Goal: Transaction & Acquisition: Purchase product/service

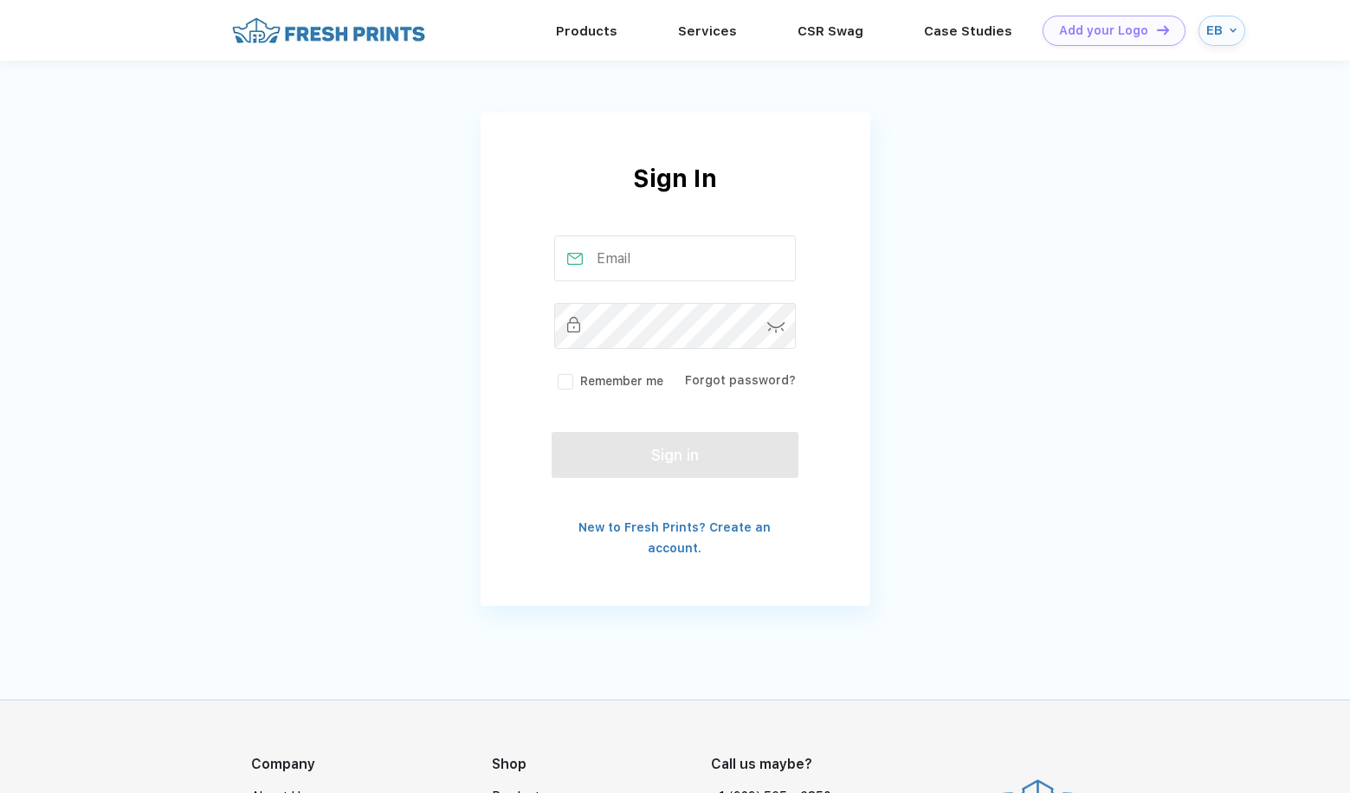
click at [643, 261] on input "text" at bounding box center [675, 258] width 242 height 46
type input "eryca.bennett@villanova.edu"
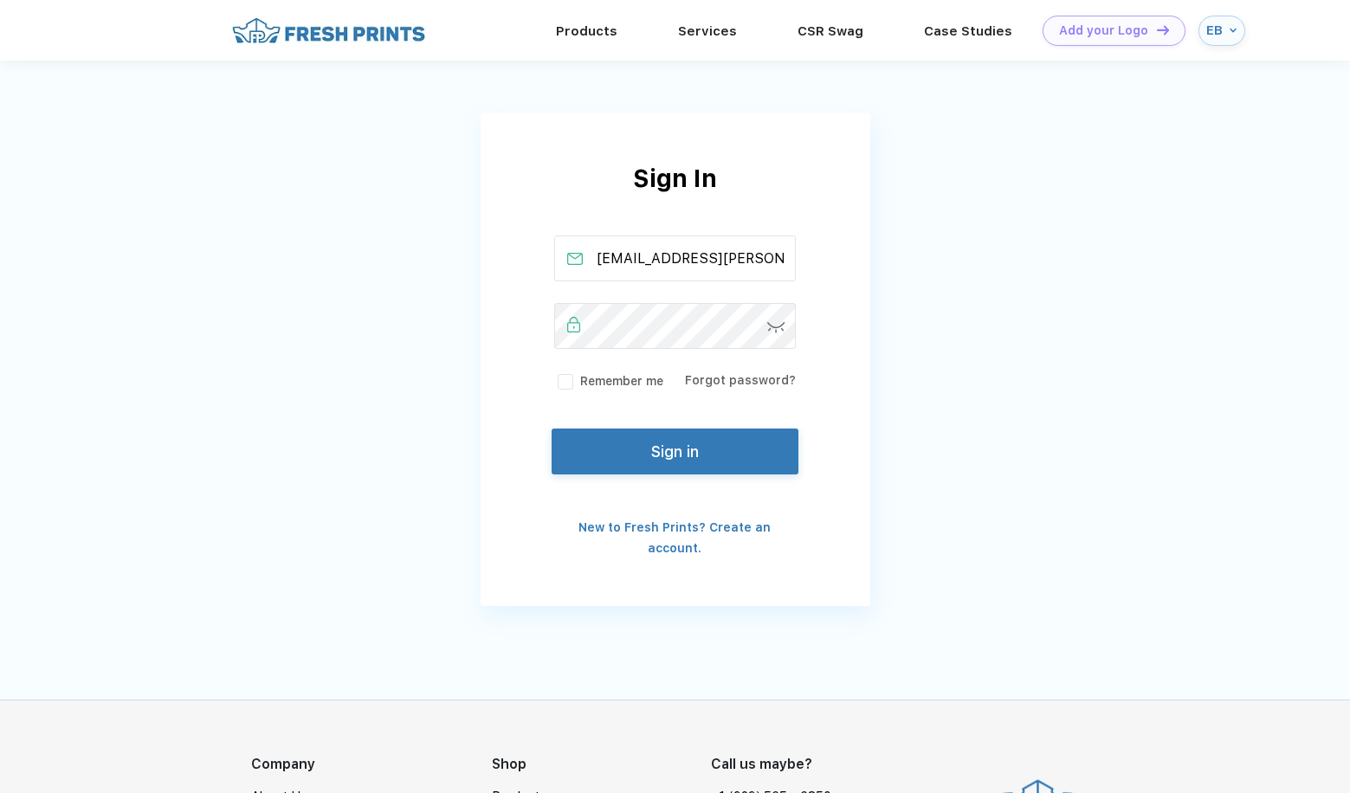
click at [713, 454] on button "Sign in" at bounding box center [674, 451] width 246 height 46
click at [740, 458] on button "Sign in" at bounding box center [674, 451] width 246 height 46
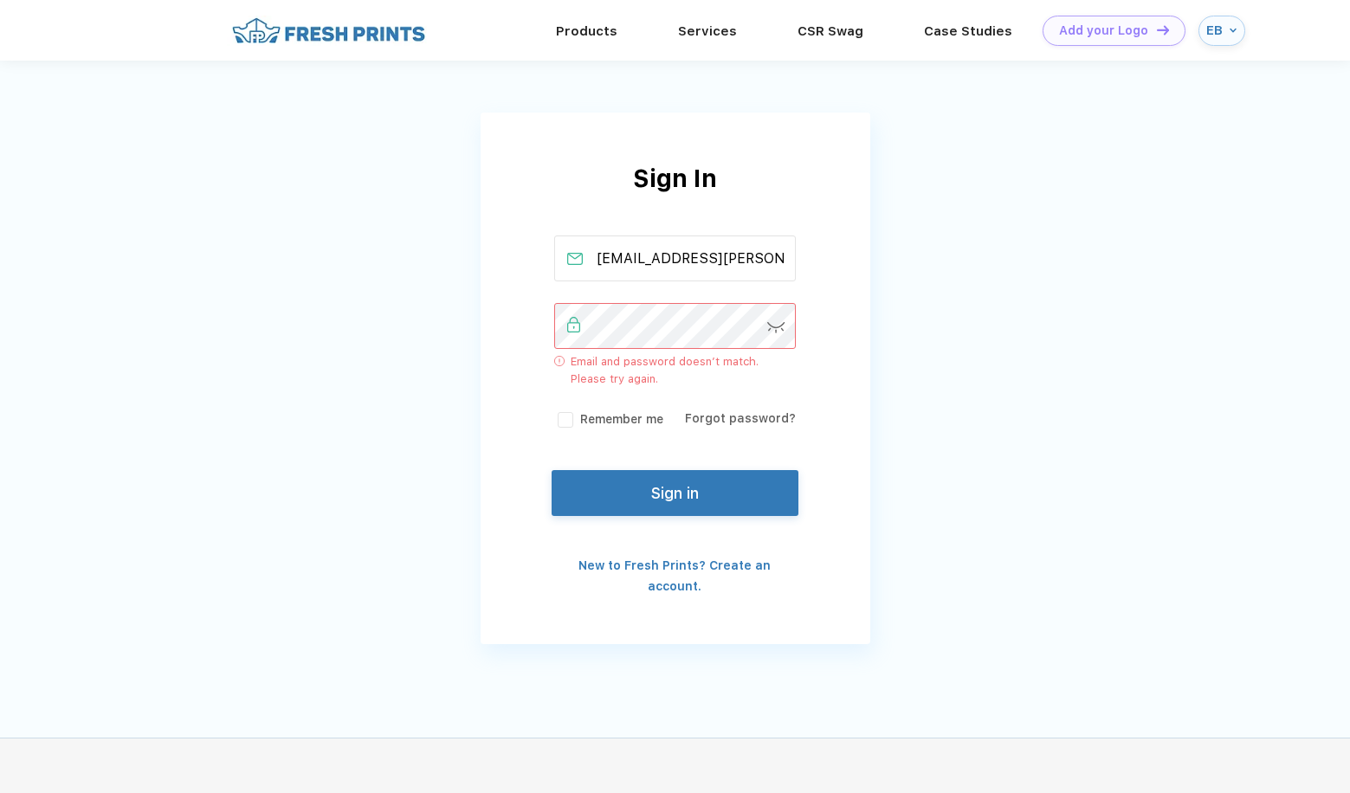
click at [770, 325] on img at bounding box center [776, 327] width 18 height 11
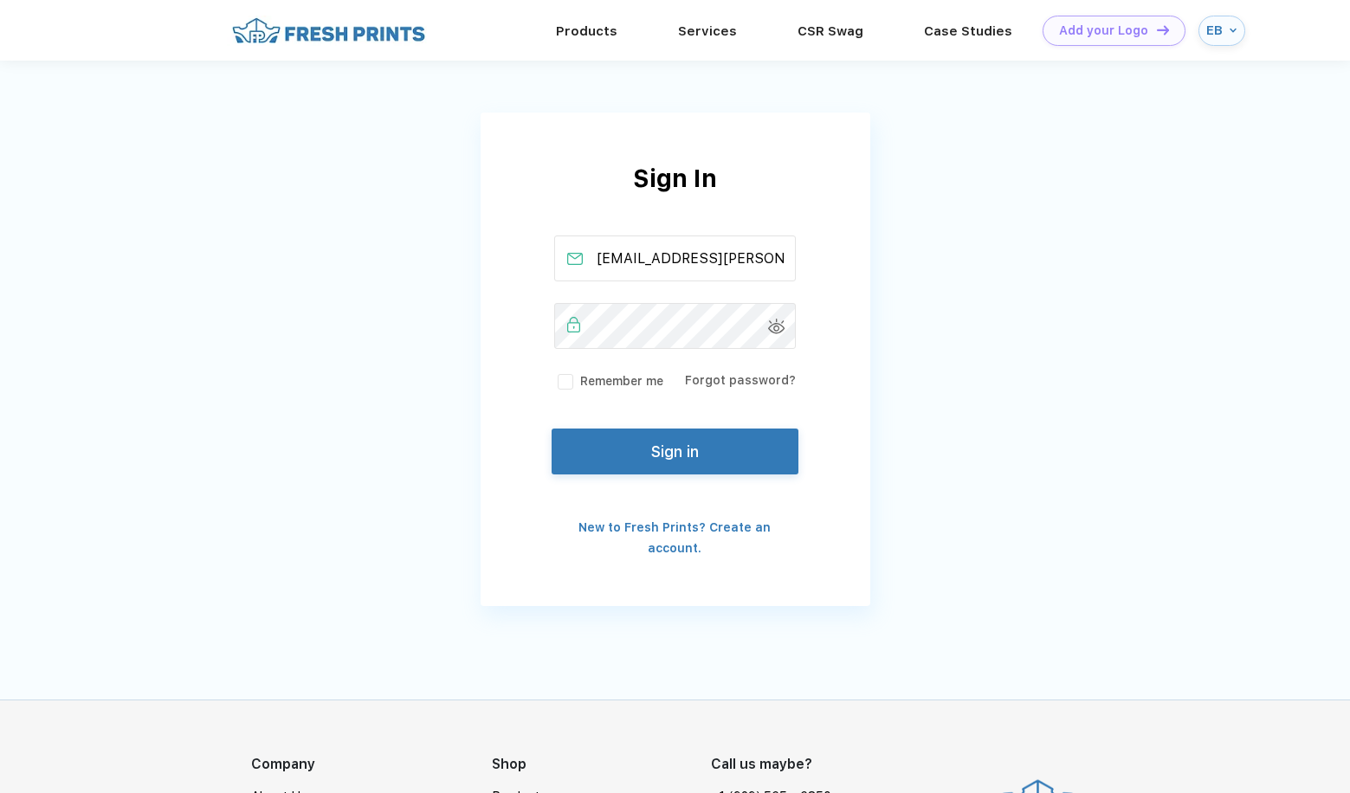
click at [700, 466] on button "Sign in" at bounding box center [674, 451] width 246 height 46
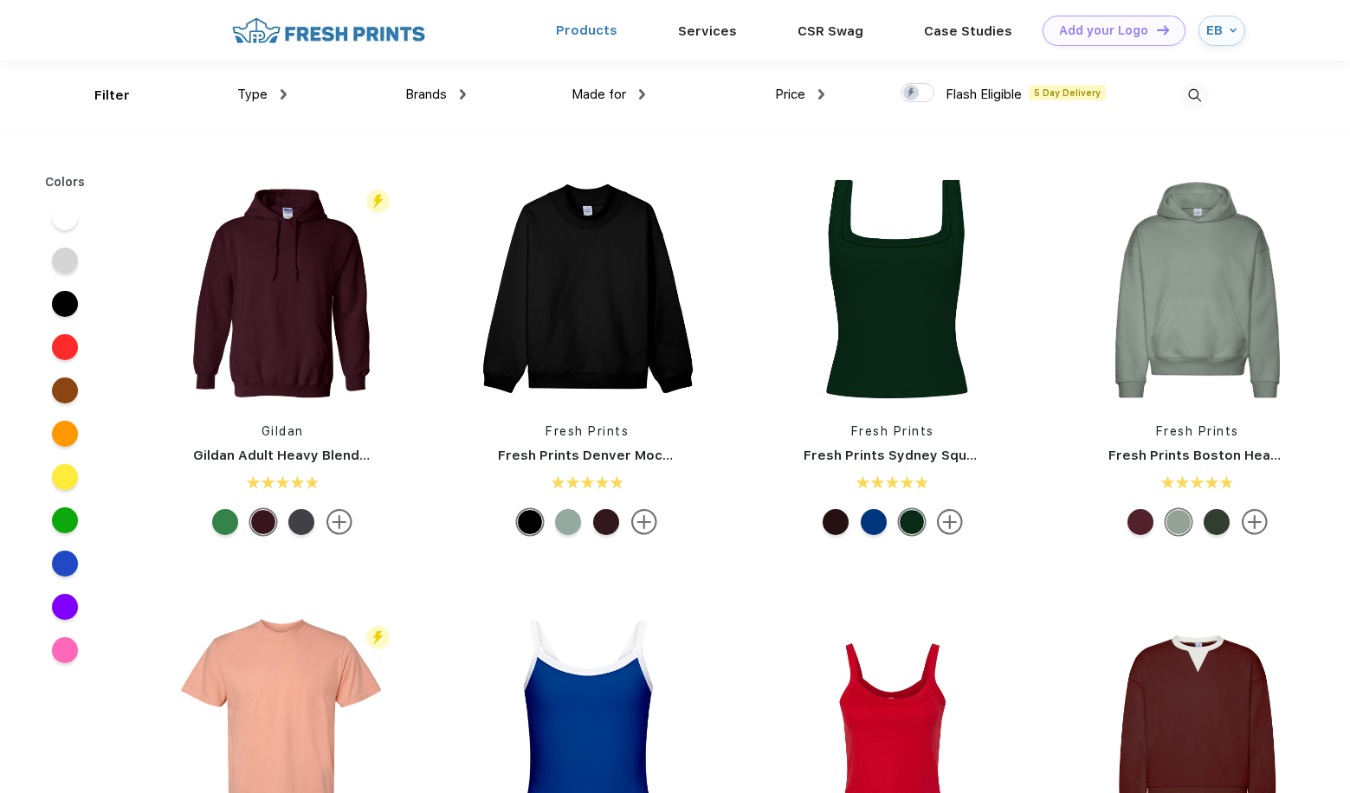
scroll to position [1, 0]
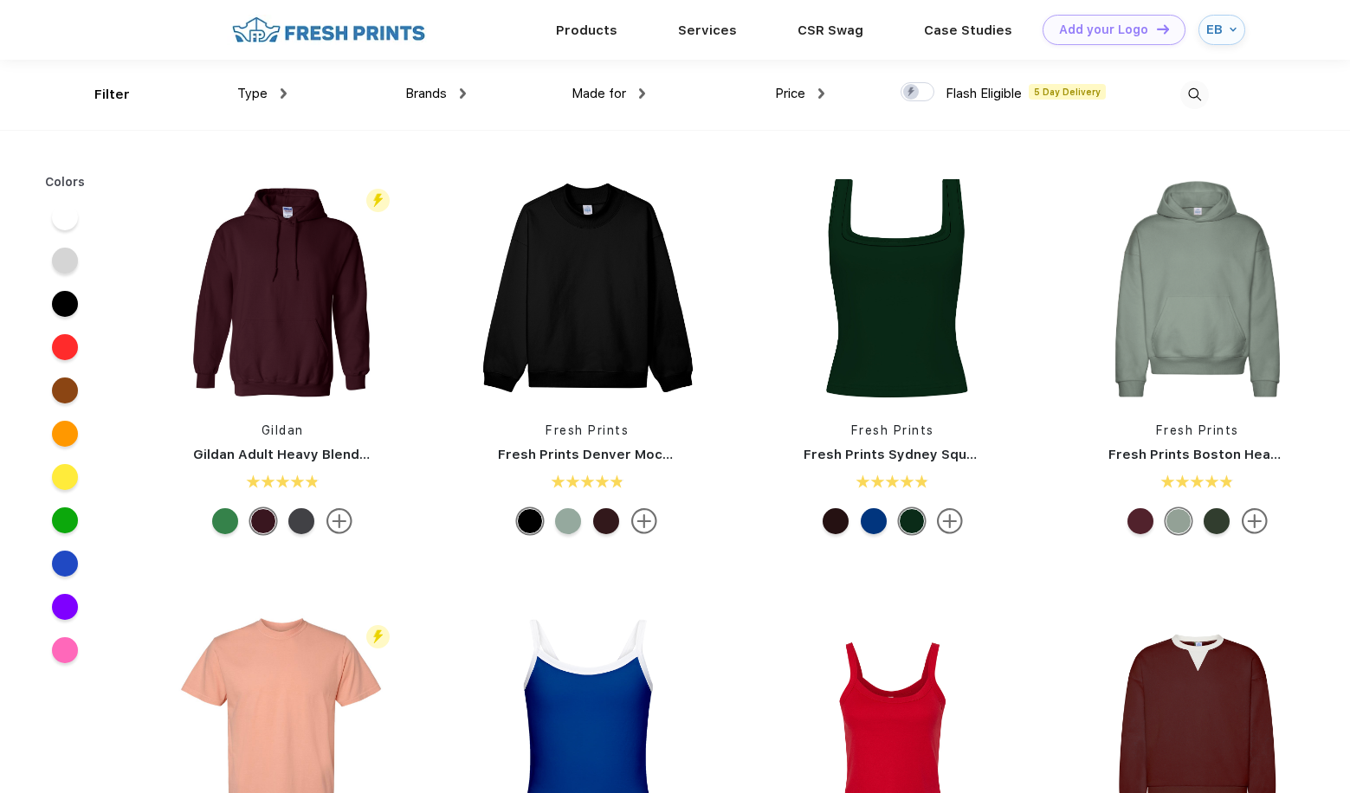
click at [287, 88] on div "Brands Most Popular Brands Moleskine Hydroflask Marine Layer S'well Vineyard Vi…" at bounding box center [376, 95] width 179 height 70
click at [274, 98] on div "Type" at bounding box center [261, 94] width 49 height 20
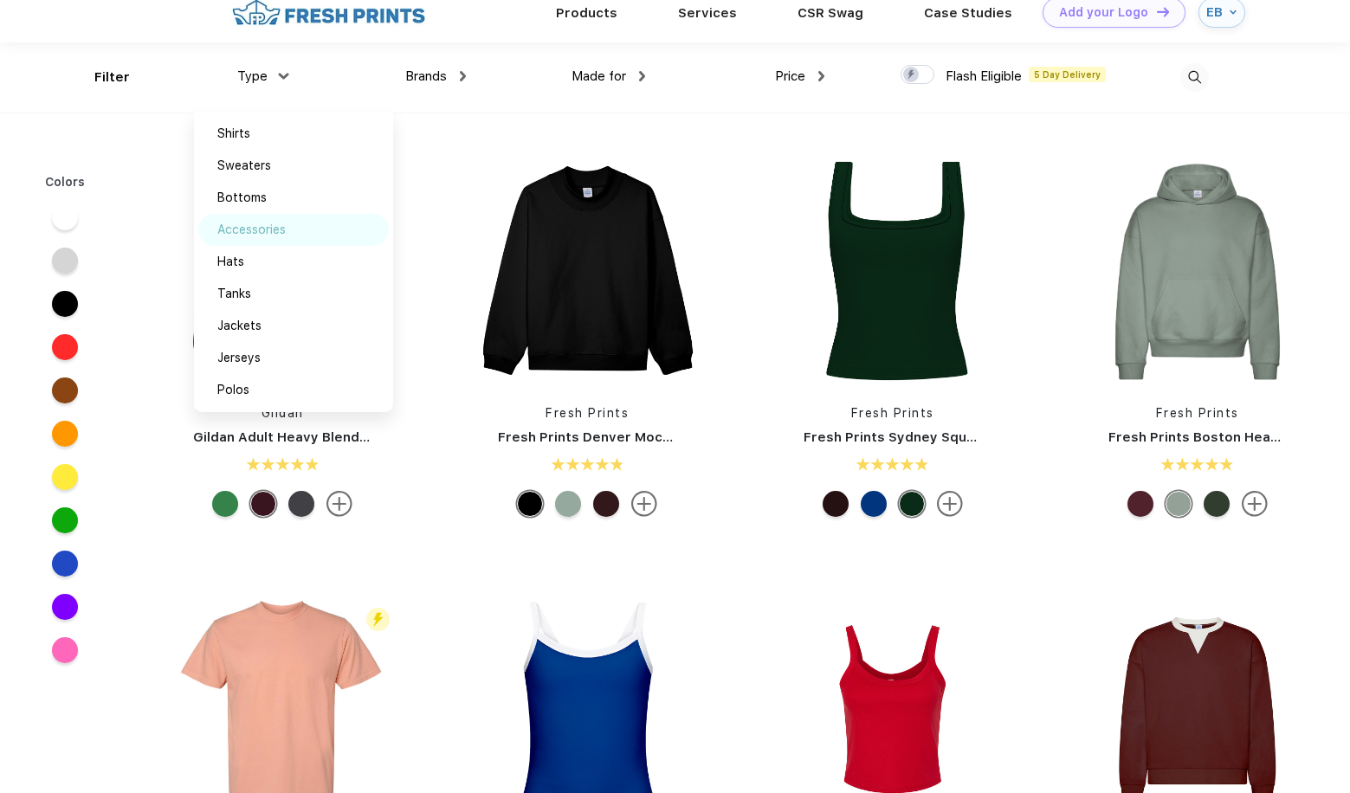
scroll to position [19, 0]
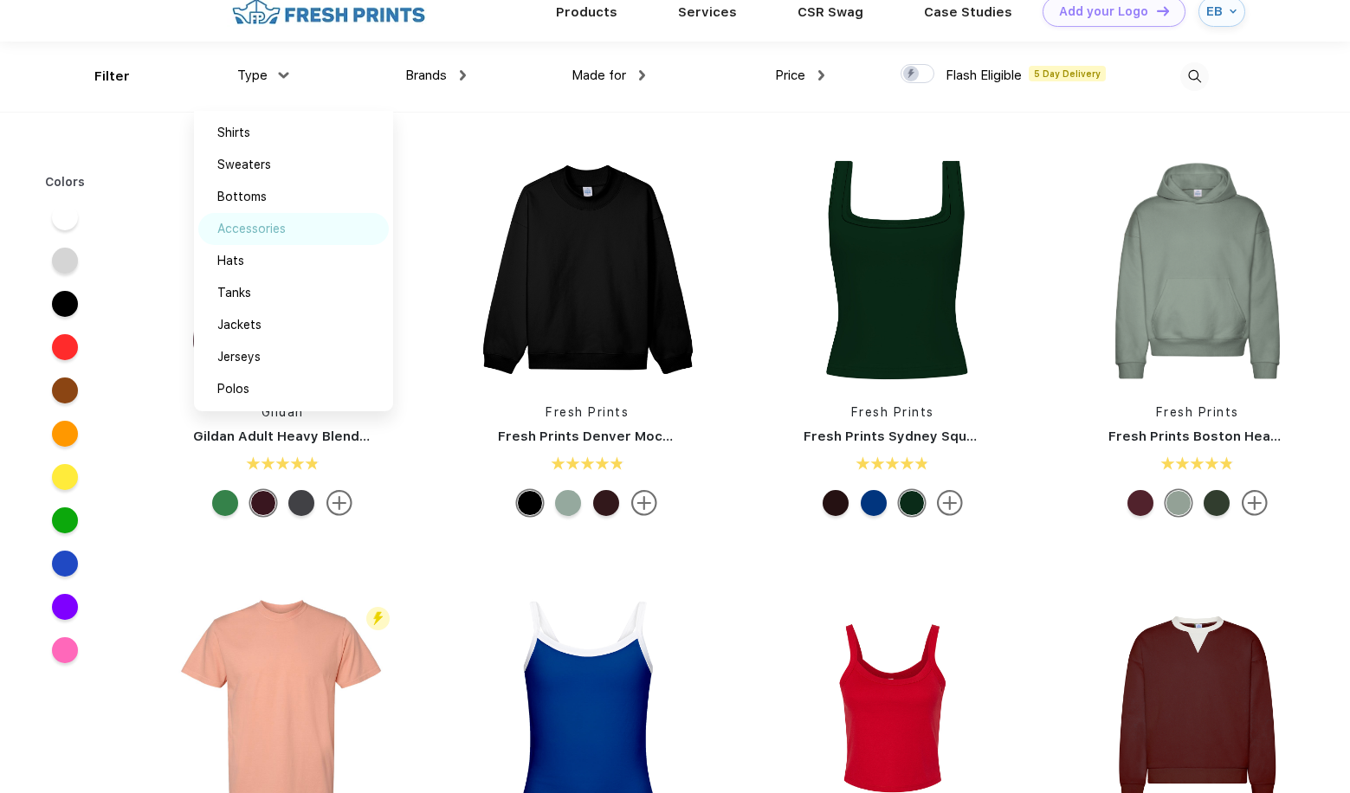
click at [261, 234] on div "Accessories" at bounding box center [251, 229] width 68 height 18
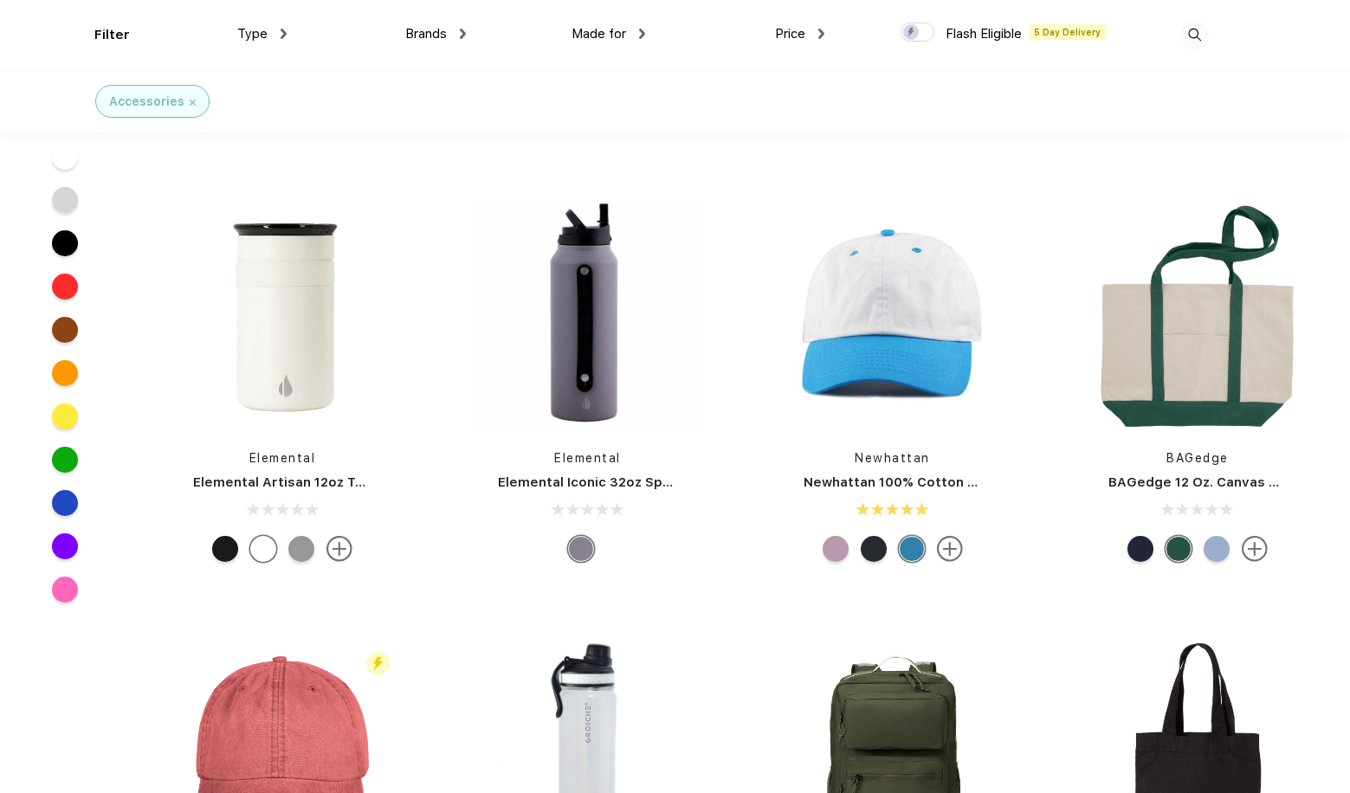
scroll to position [777, 0]
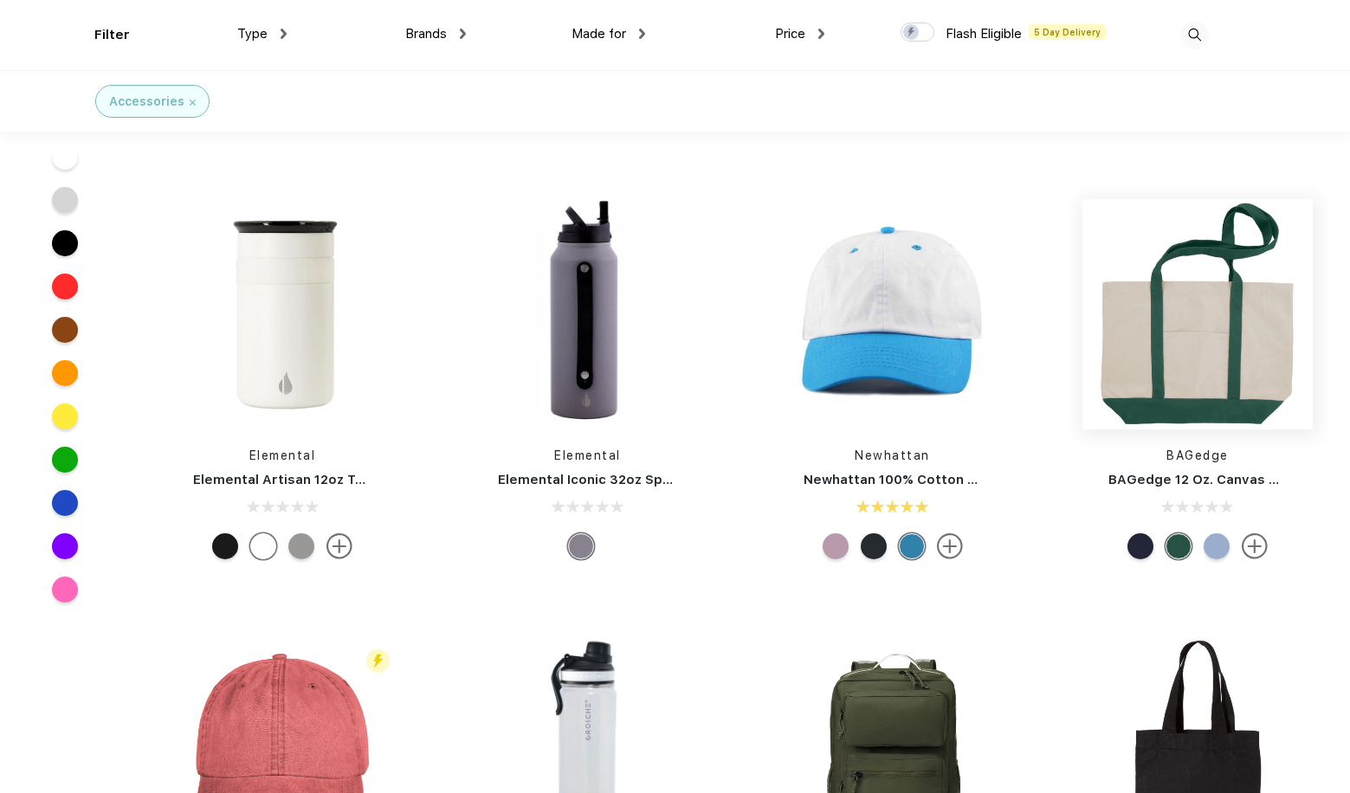
click at [1180, 332] on img at bounding box center [1197, 314] width 230 height 230
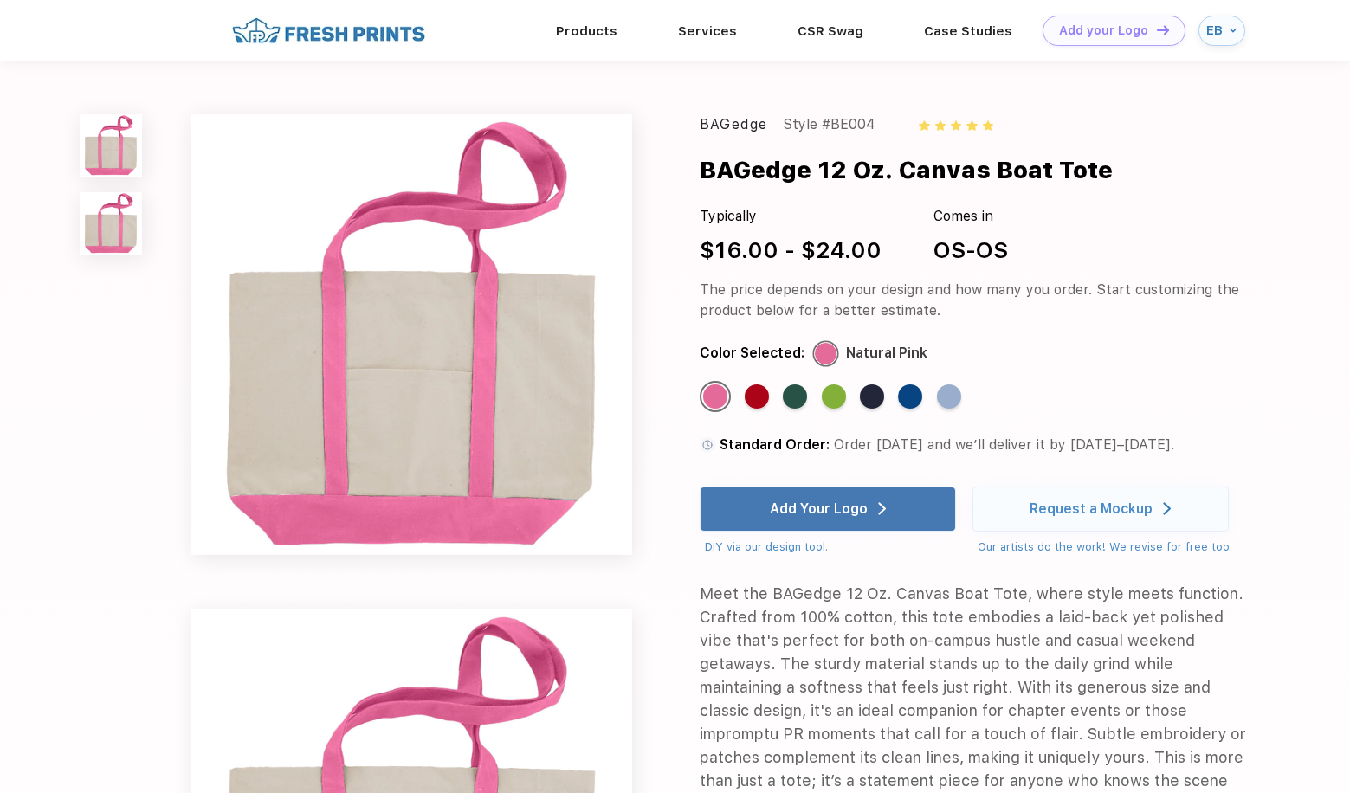
click at [124, 243] on img at bounding box center [111, 223] width 62 height 62
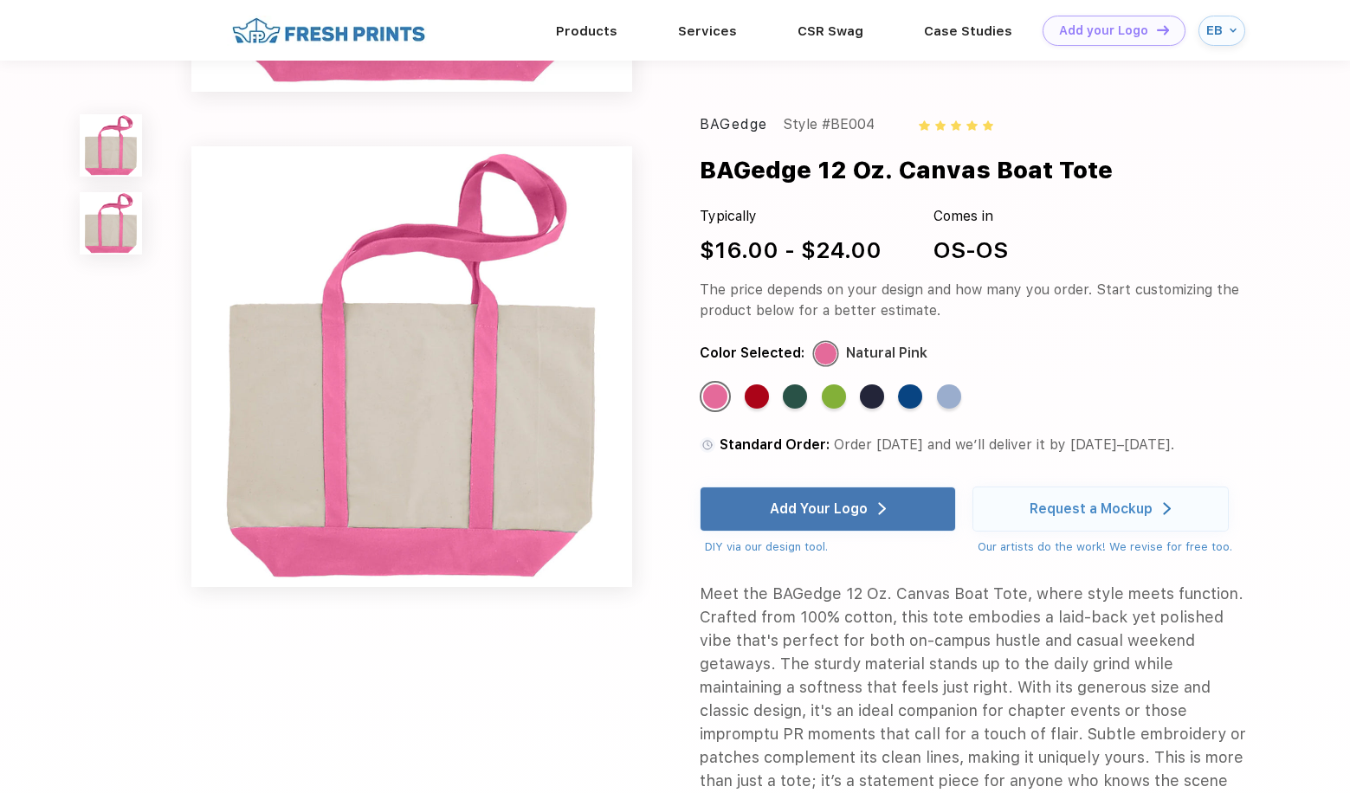
scroll to position [430, 0]
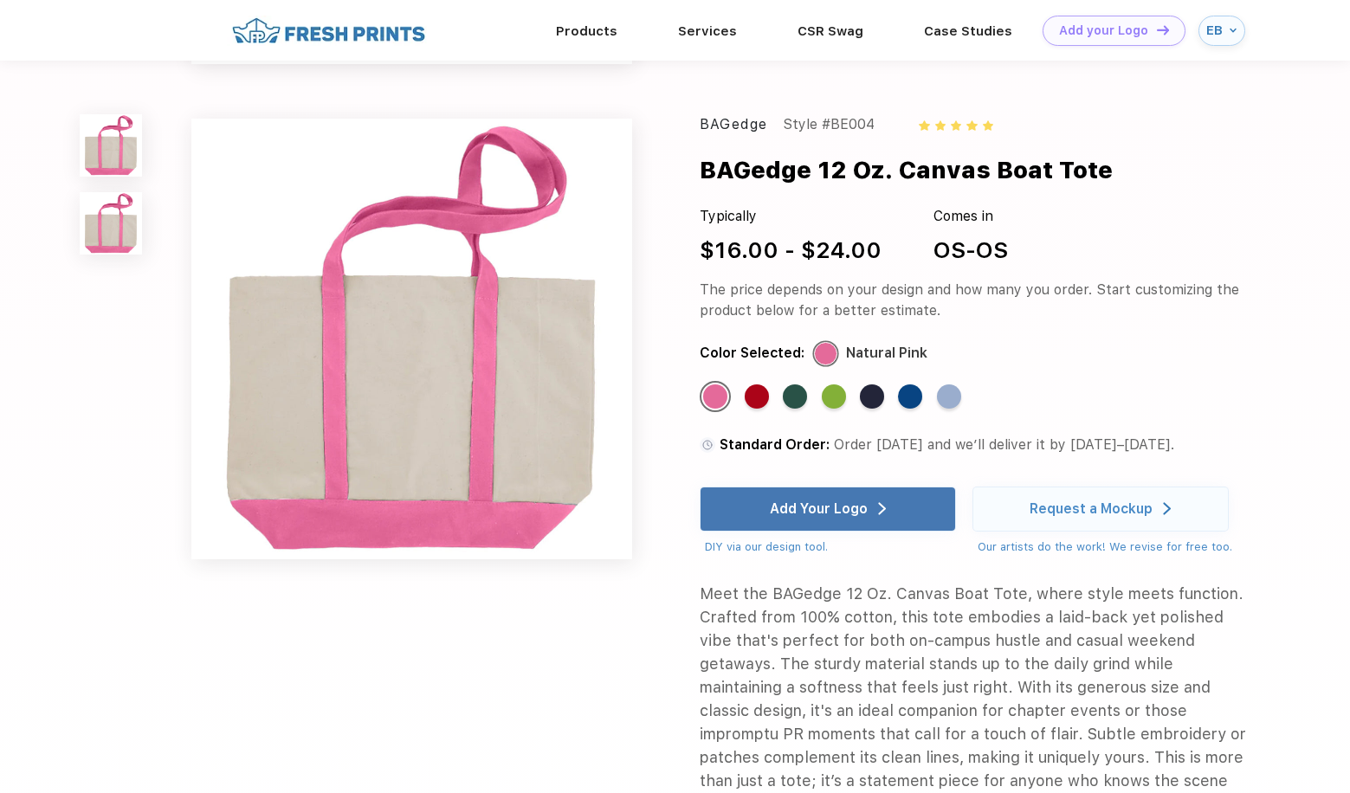
click at [95, 157] on img at bounding box center [111, 145] width 62 height 62
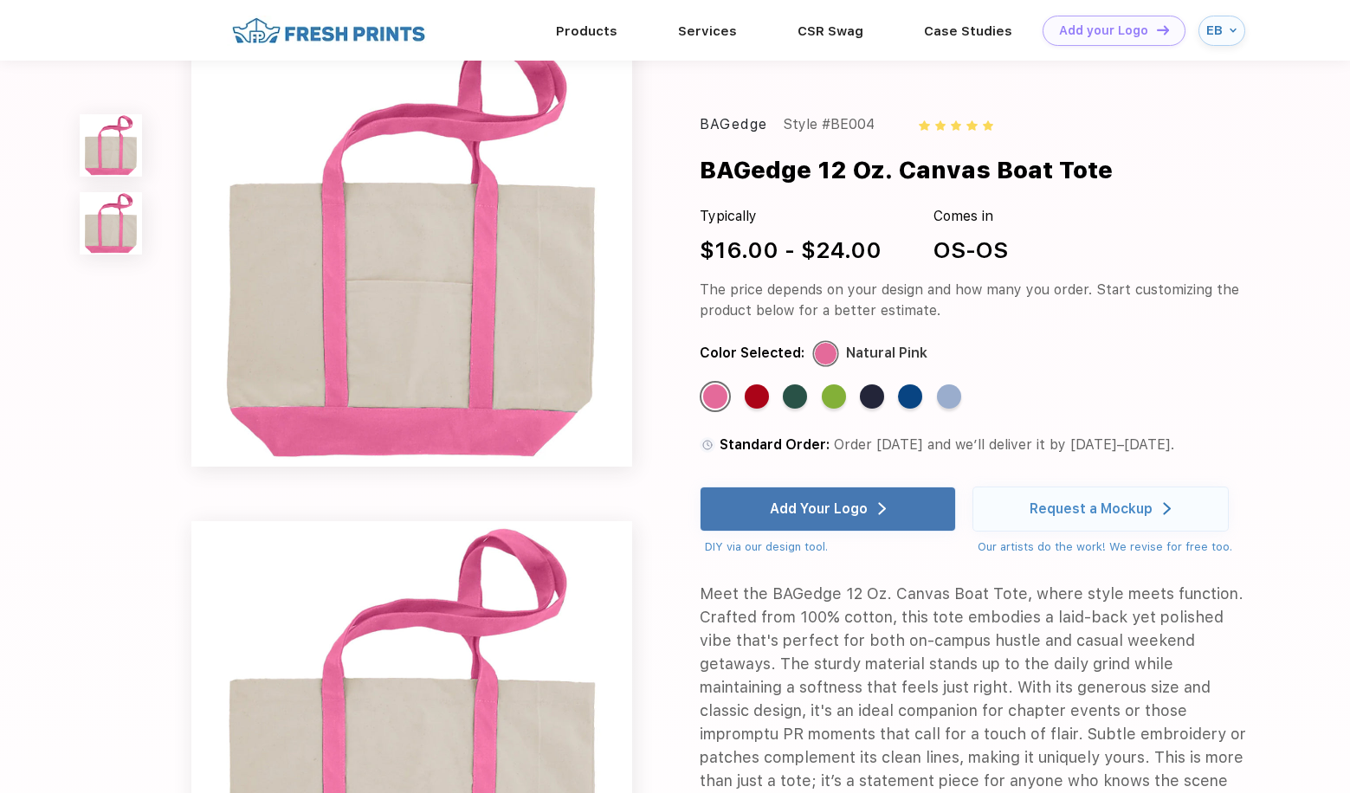
scroll to position [0, 0]
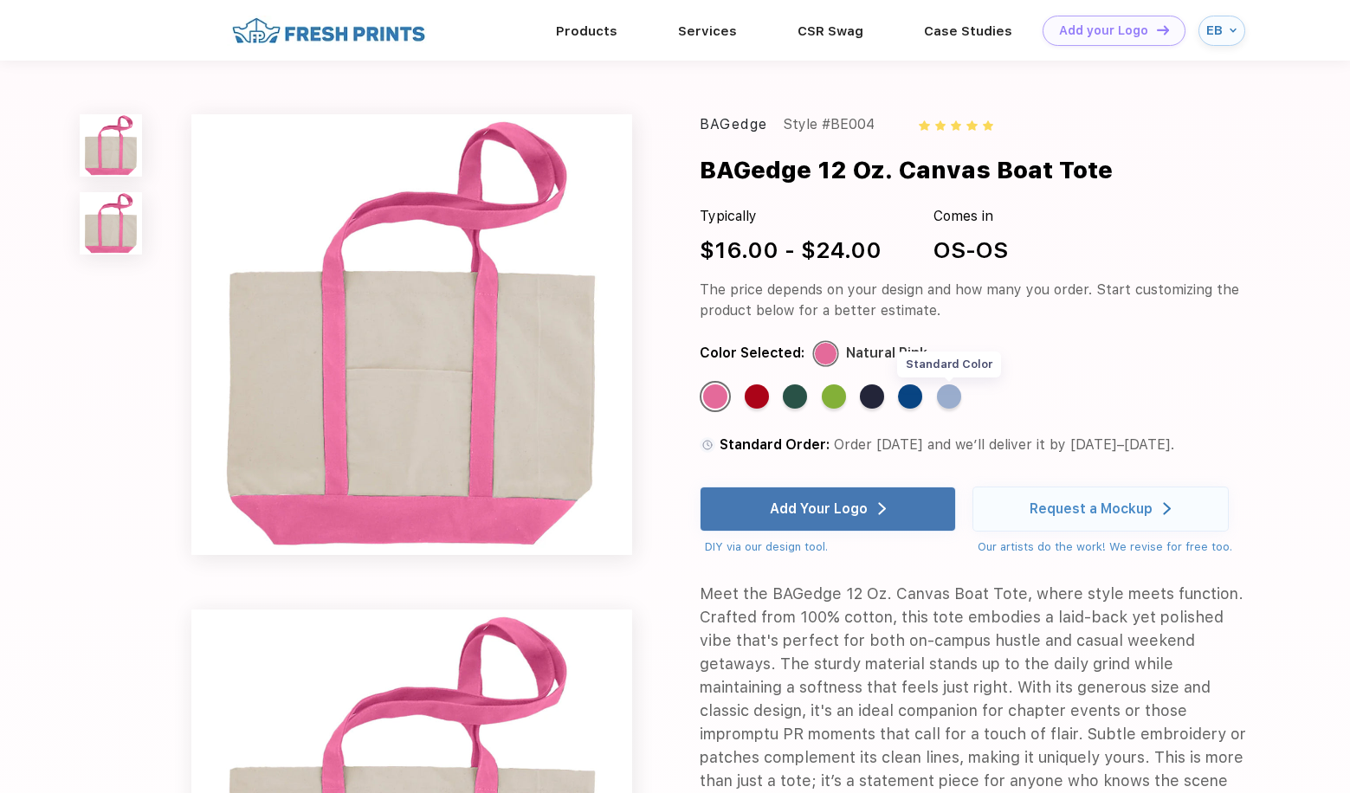
click at [956, 399] on div "Standard Color" at bounding box center [949, 396] width 24 height 24
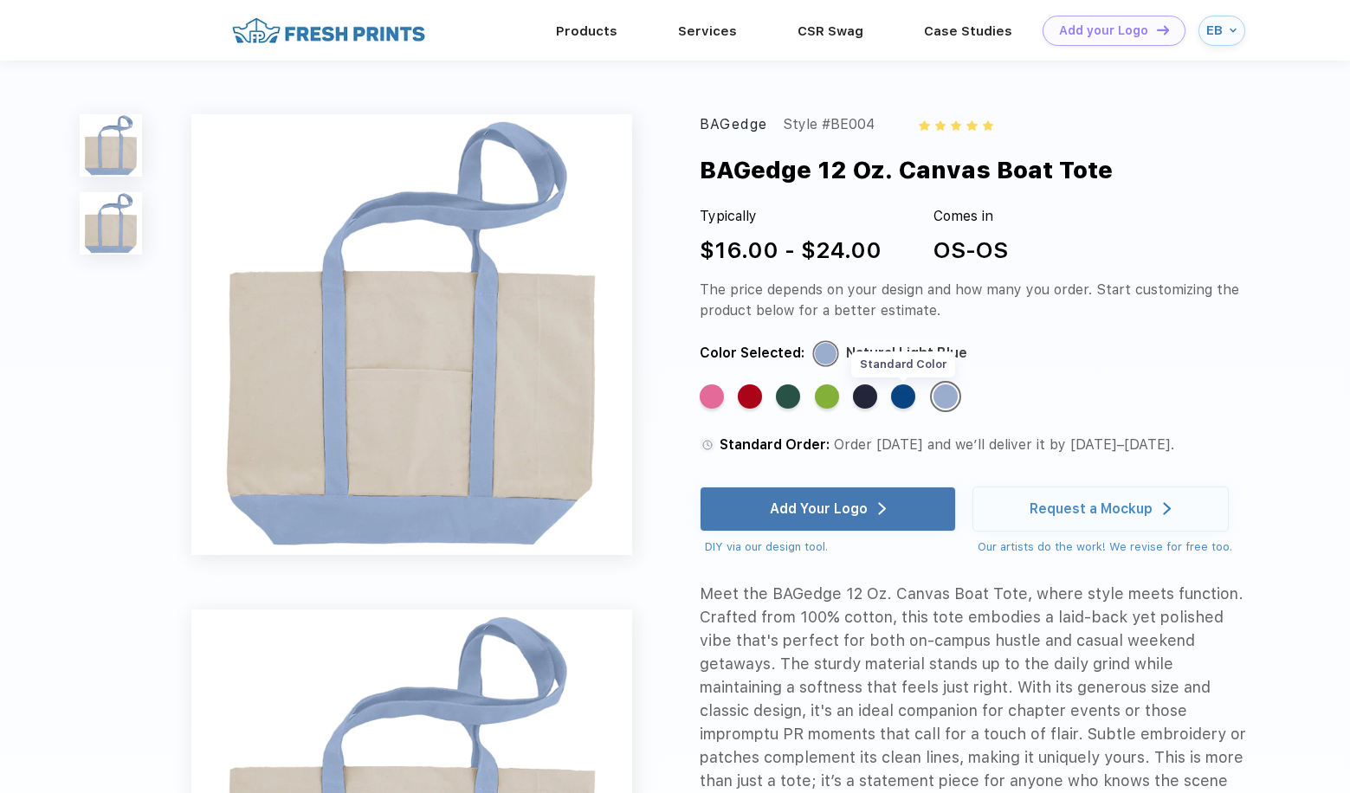
click at [907, 406] on div "Standard Color" at bounding box center [903, 396] width 24 height 24
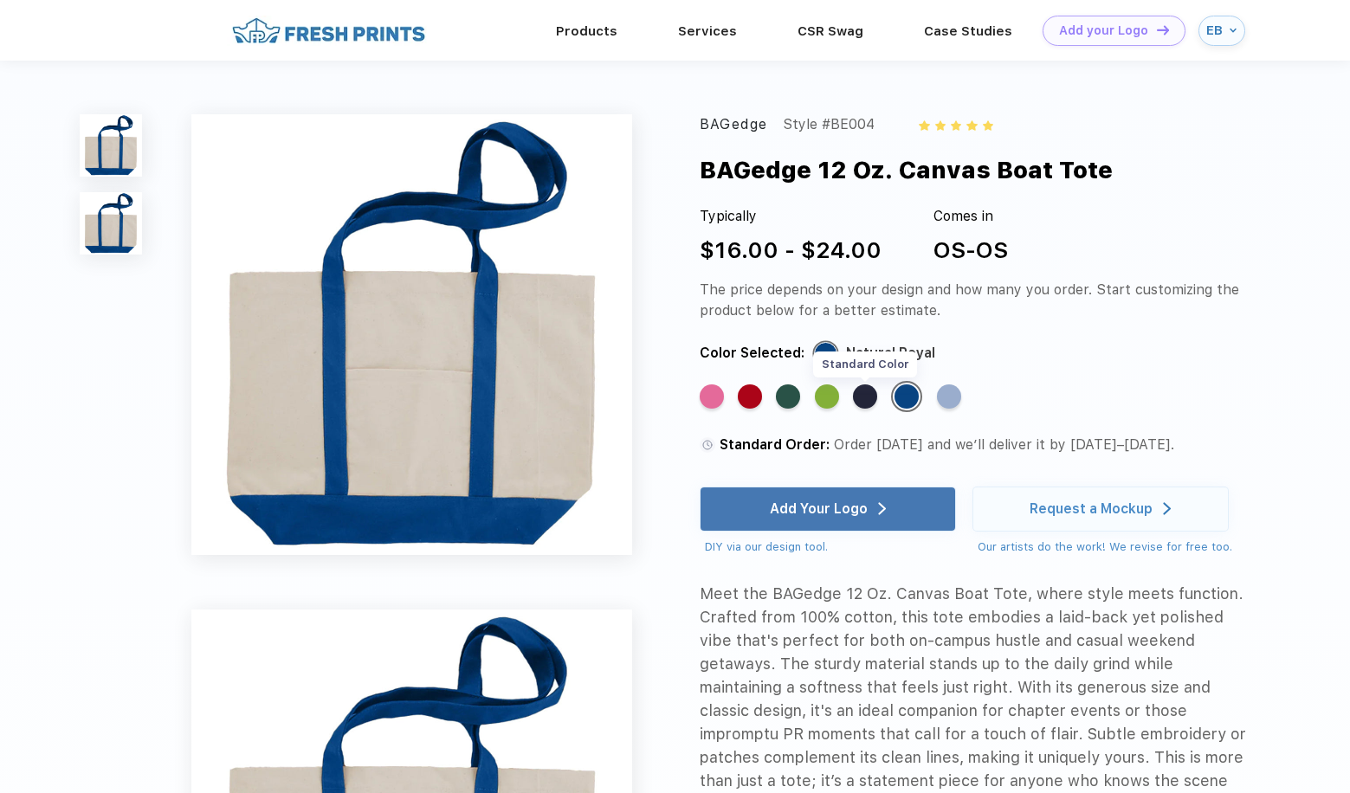
click at [863, 405] on div "Standard Color" at bounding box center [865, 396] width 24 height 24
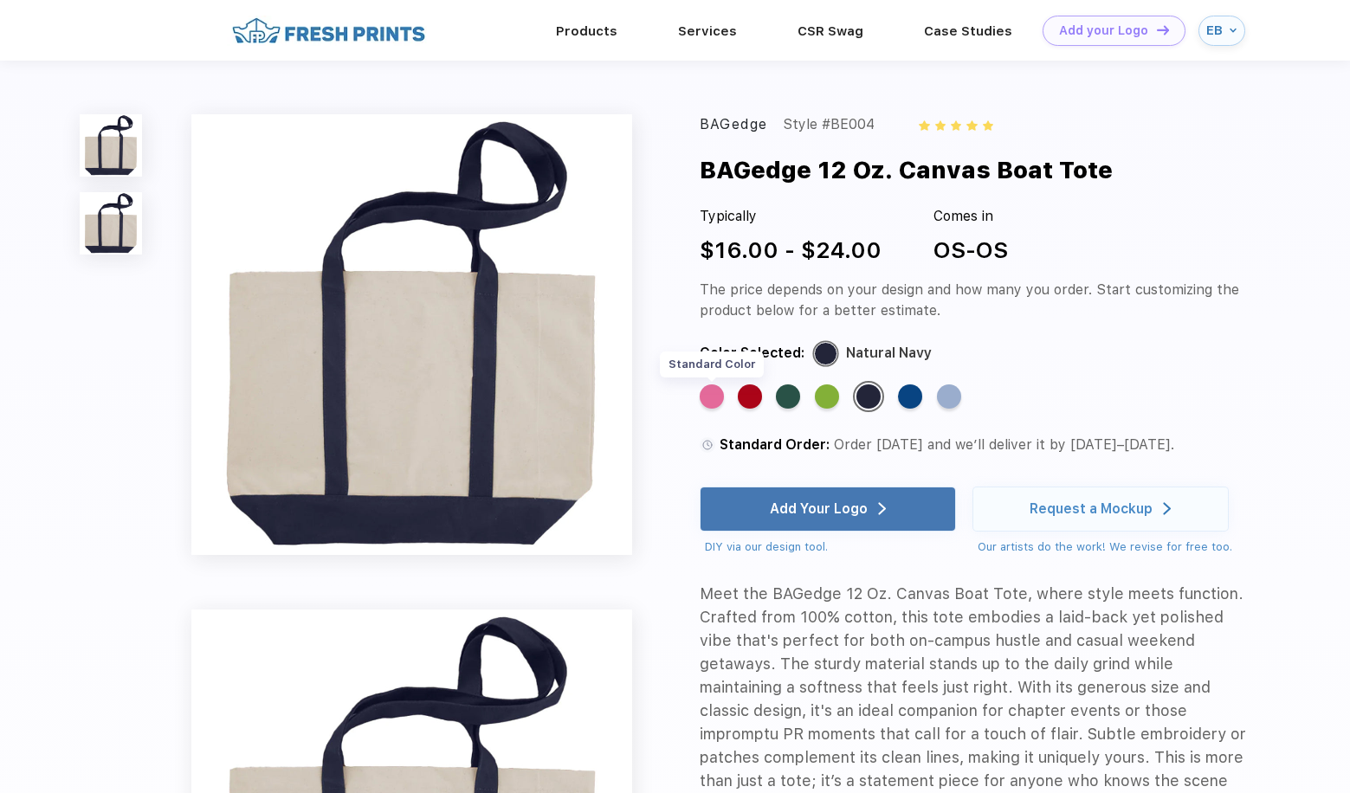
click at [711, 402] on div "Standard Color" at bounding box center [711, 396] width 24 height 24
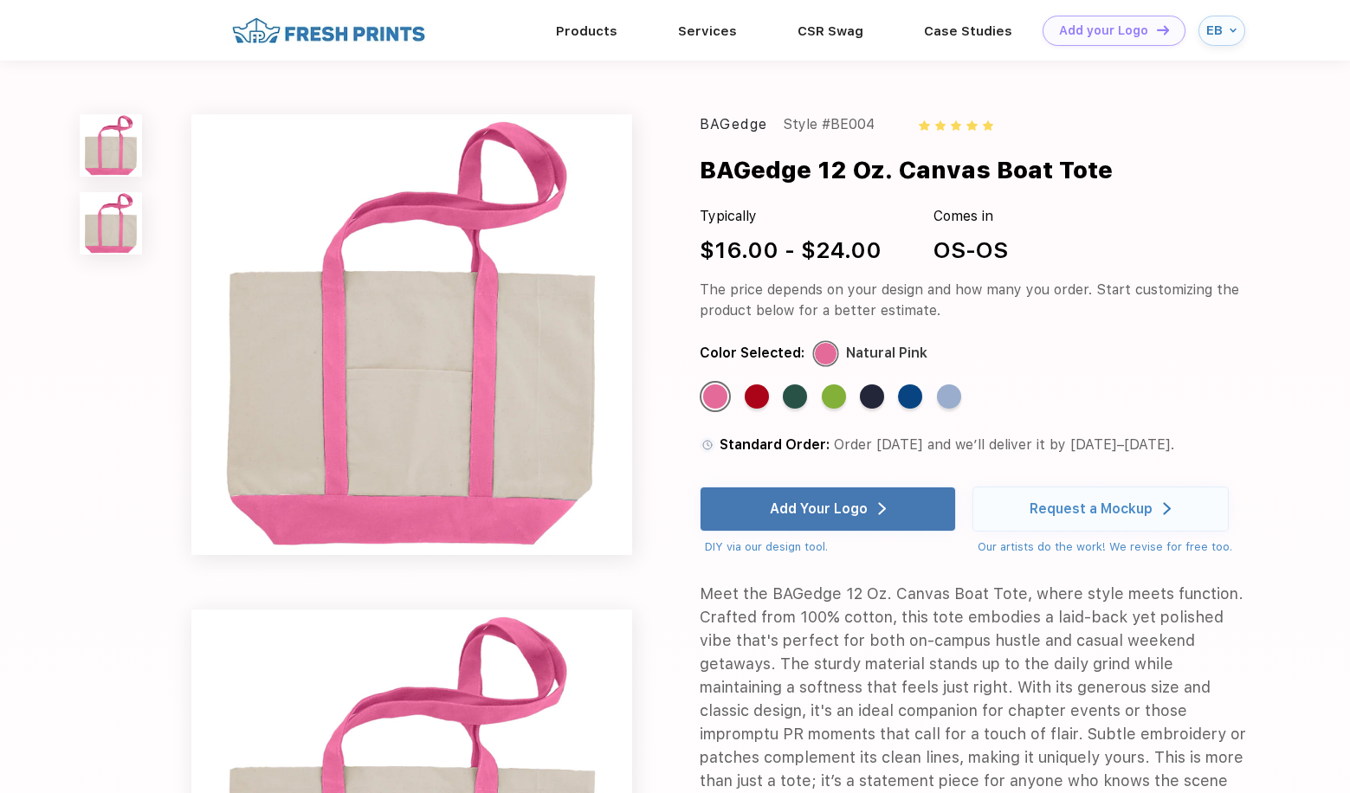
click at [107, 231] on img at bounding box center [111, 223] width 62 height 62
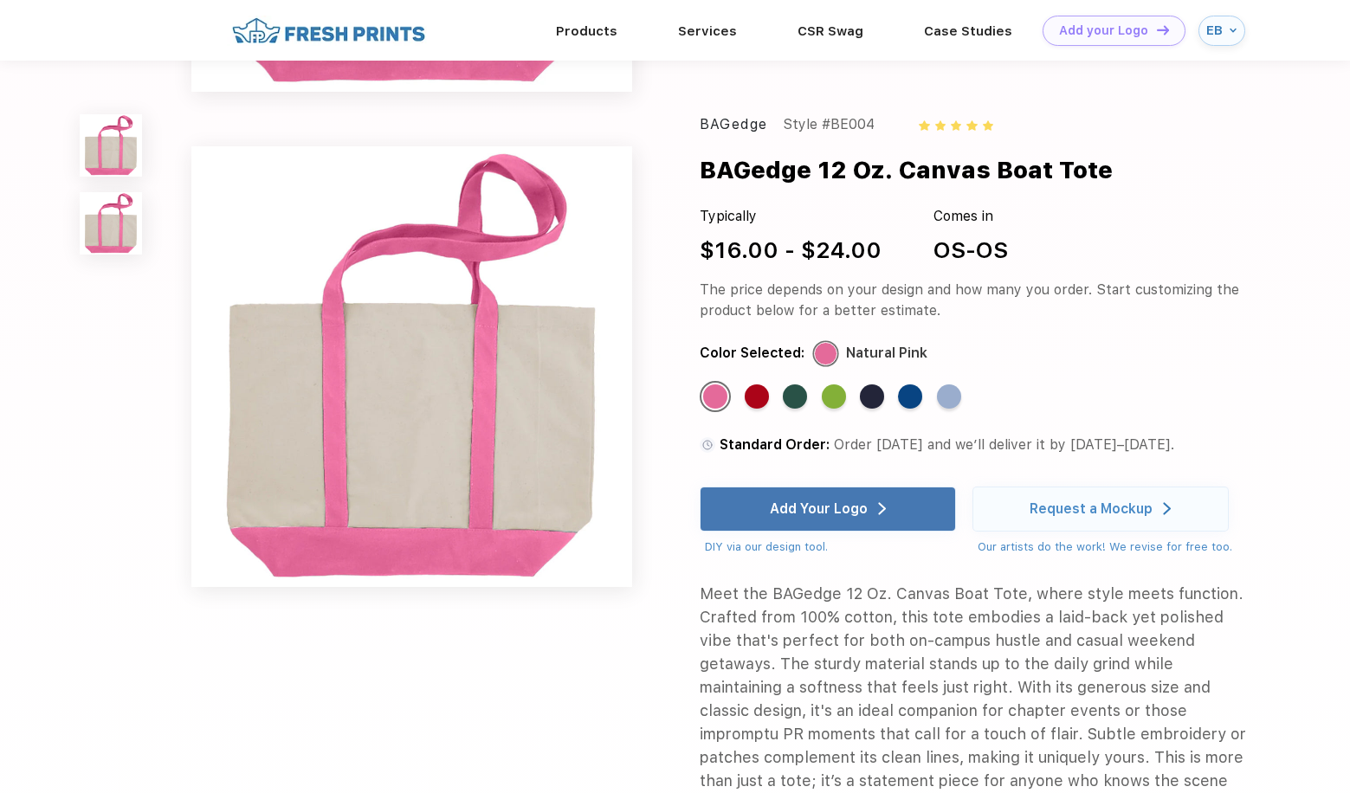
scroll to position [430, 0]
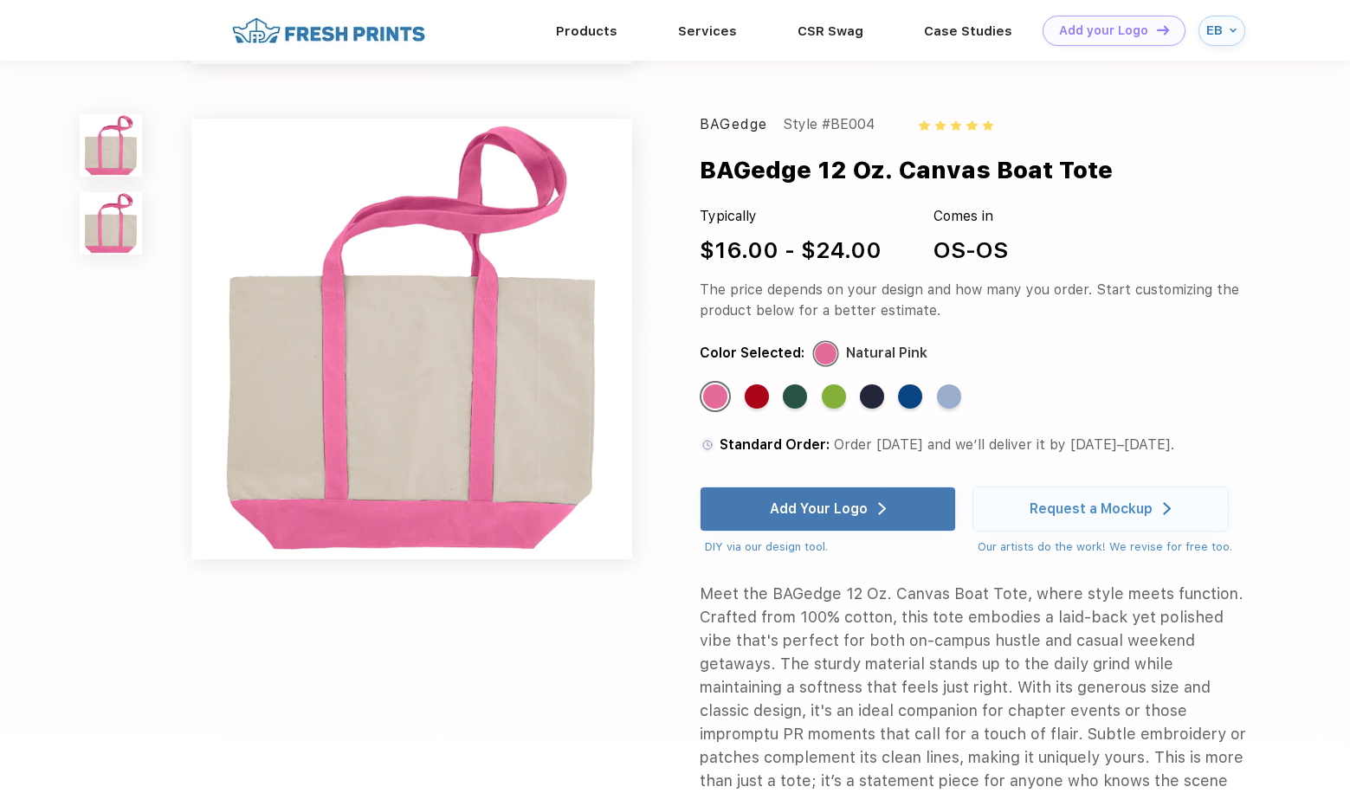
click at [113, 184] on div at bounding box center [110, 183] width 61 height 139
click at [114, 159] on img at bounding box center [111, 145] width 62 height 62
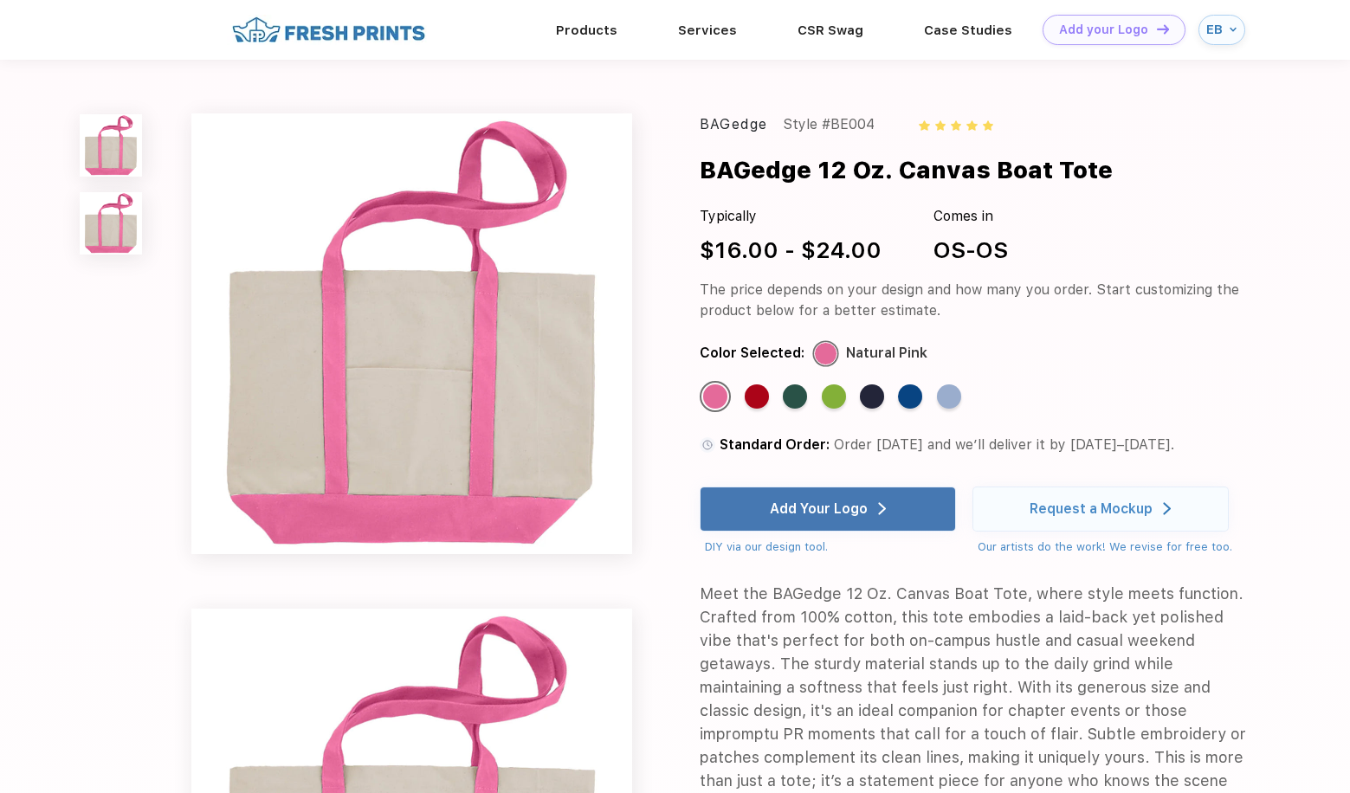
scroll to position [0, 0]
click at [957, 400] on div "Standard Color" at bounding box center [949, 396] width 24 height 24
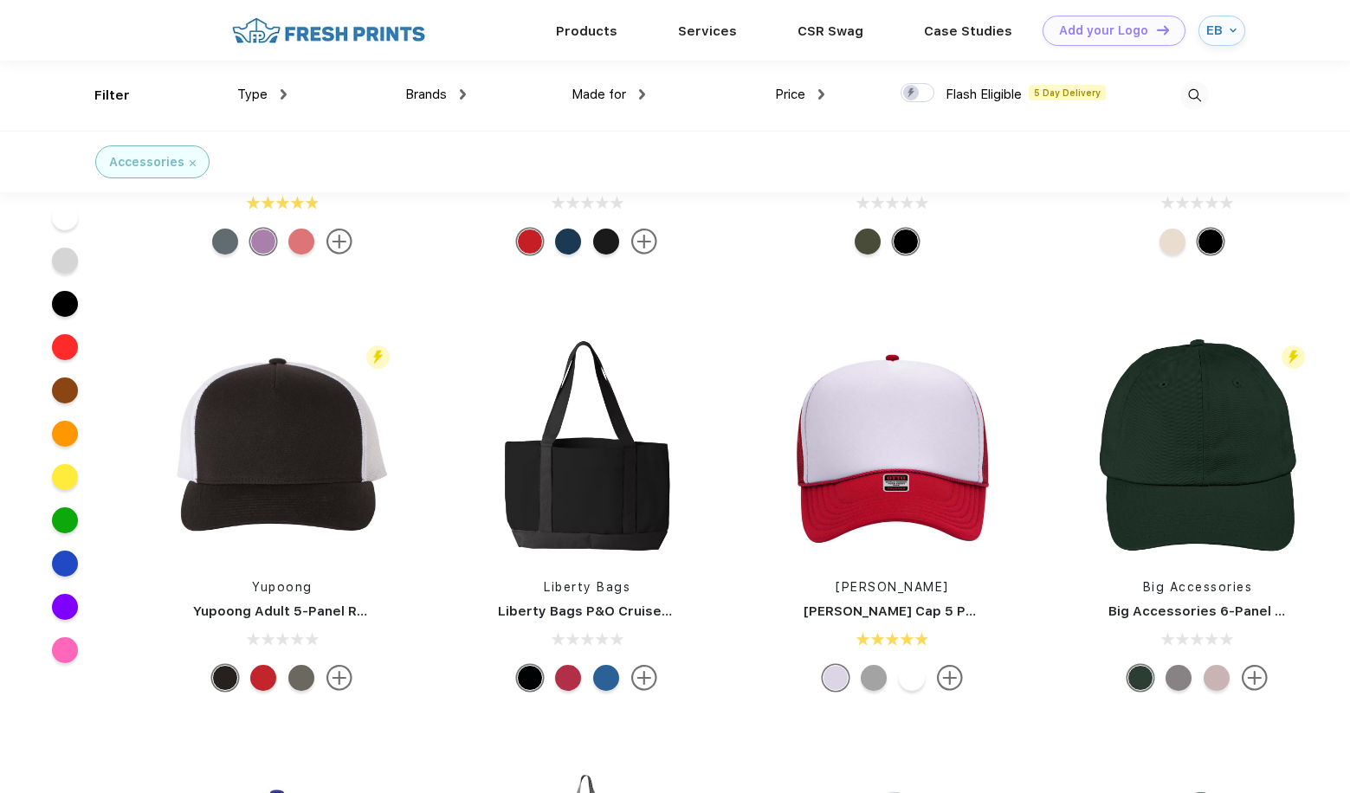
scroll to position [1459, 0]
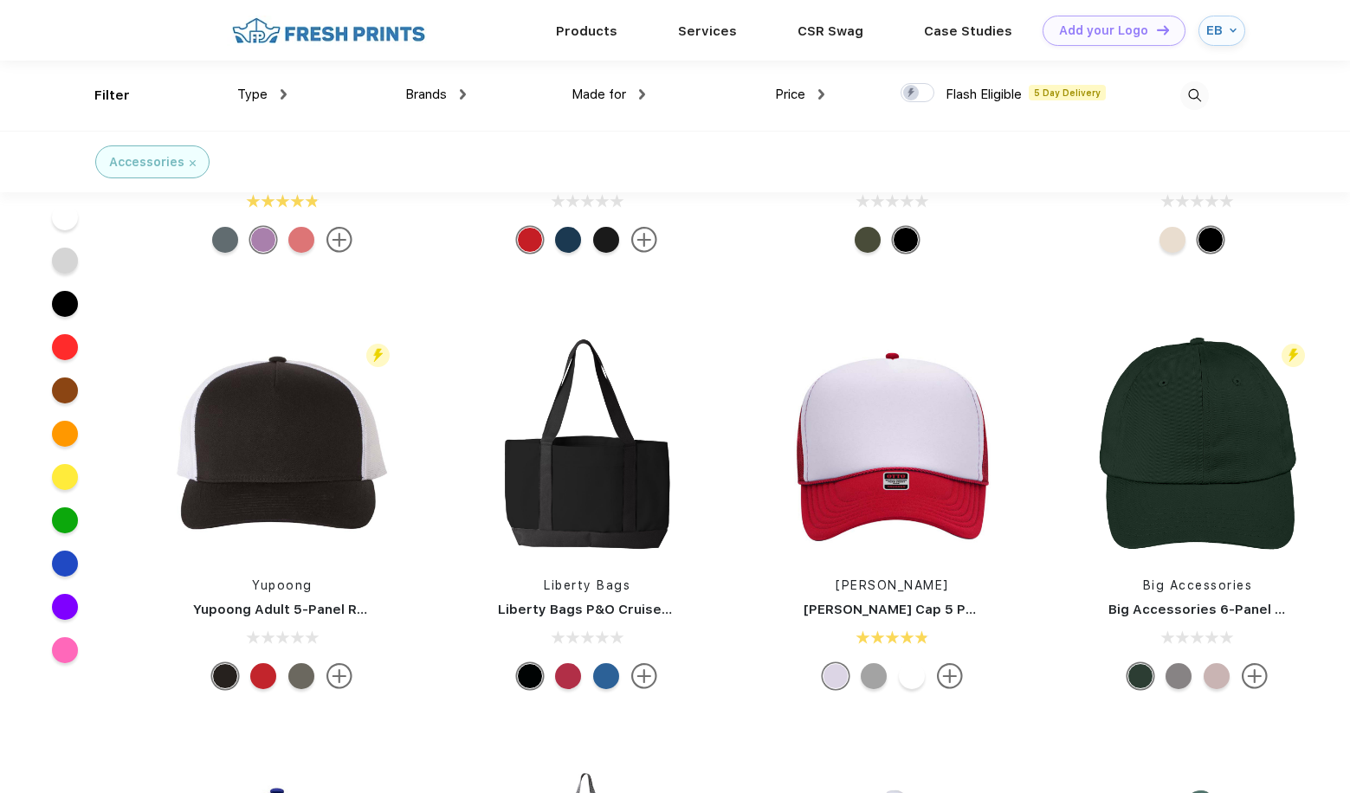
click at [568, 673] on div at bounding box center [568, 676] width 26 height 26
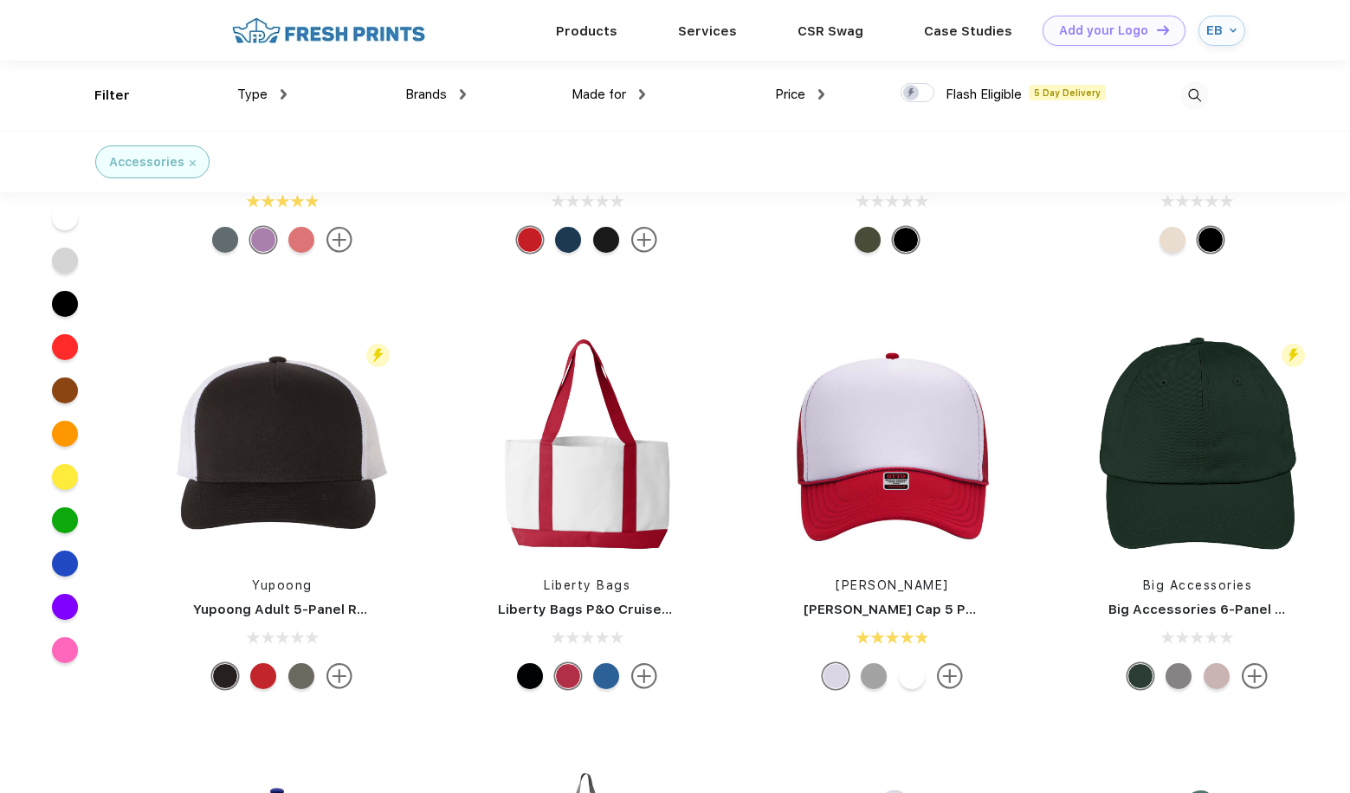
click at [595, 680] on div at bounding box center [606, 676] width 26 height 26
click at [649, 678] on img at bounding box center [644, 676] width 26 height 26
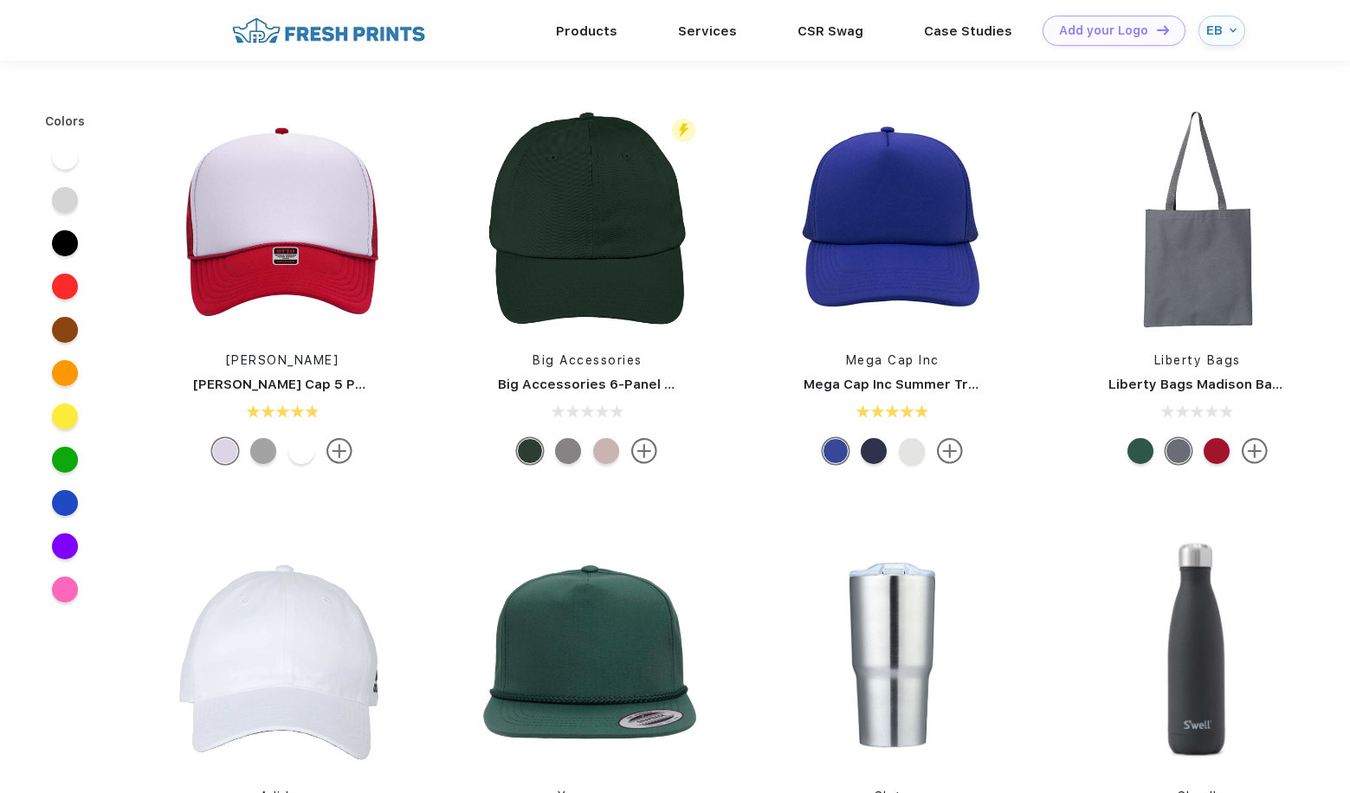
scroll to position [627, 0]
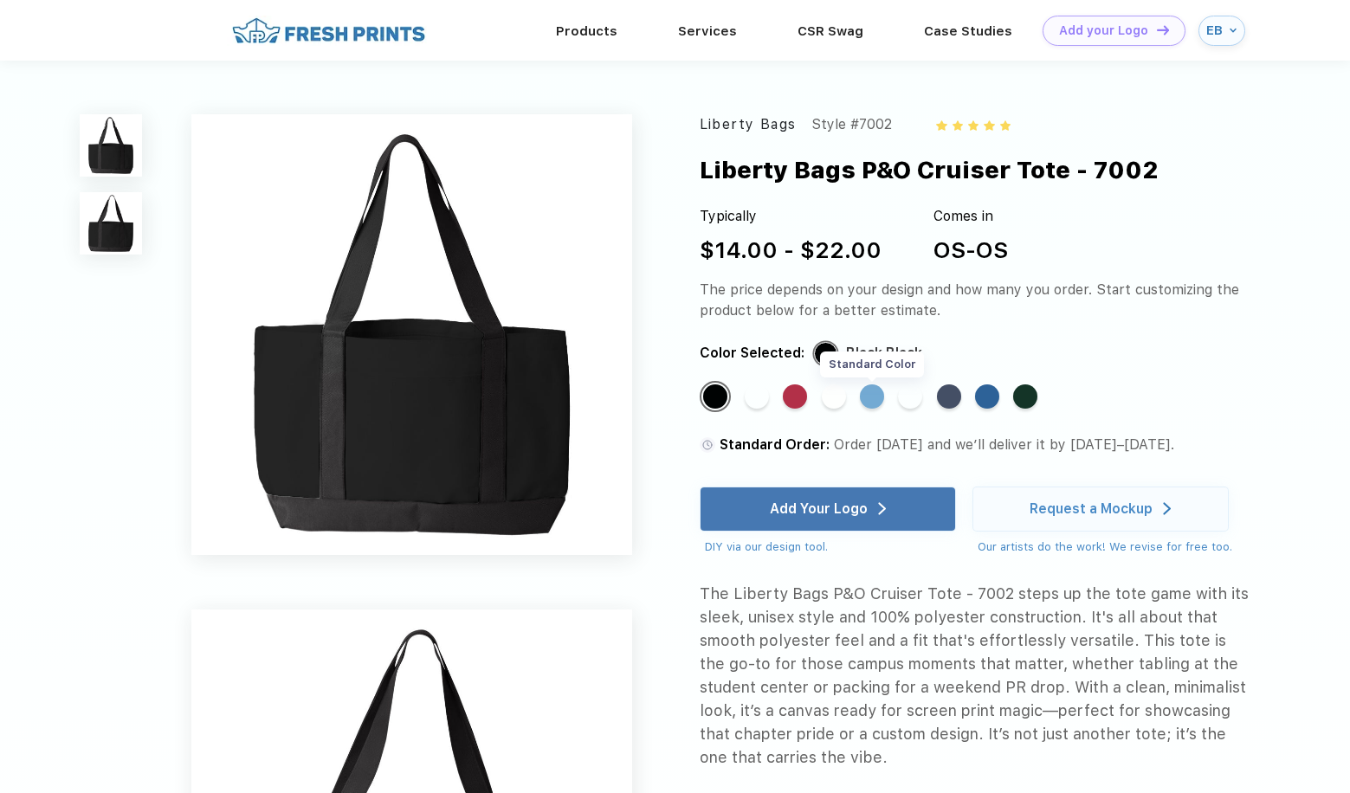
click at [866, 397] on div "Standard Color" at bounding box center [872, 396] width 24 height 24
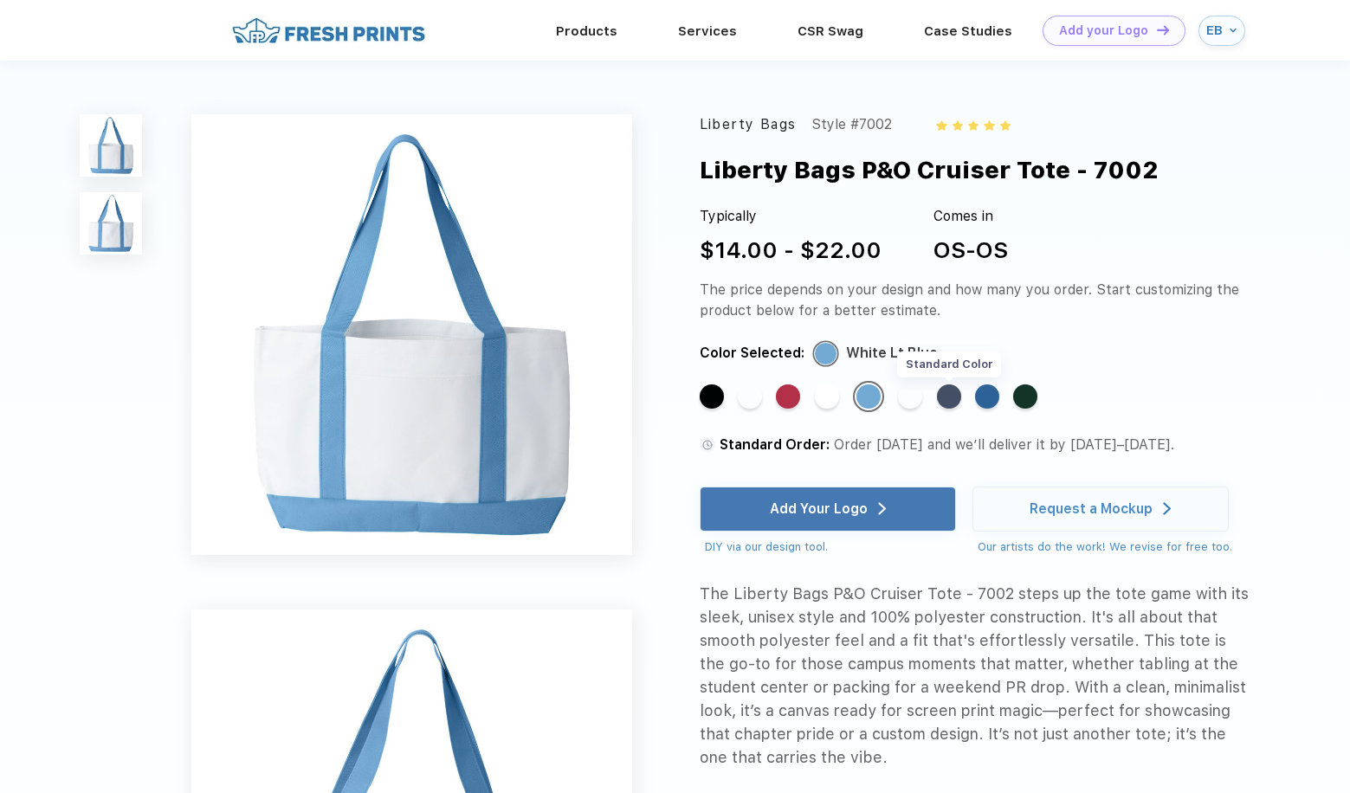
click at [950, 395] on div "Standard Color" at bounding box center [949, 396] width 24 height 24
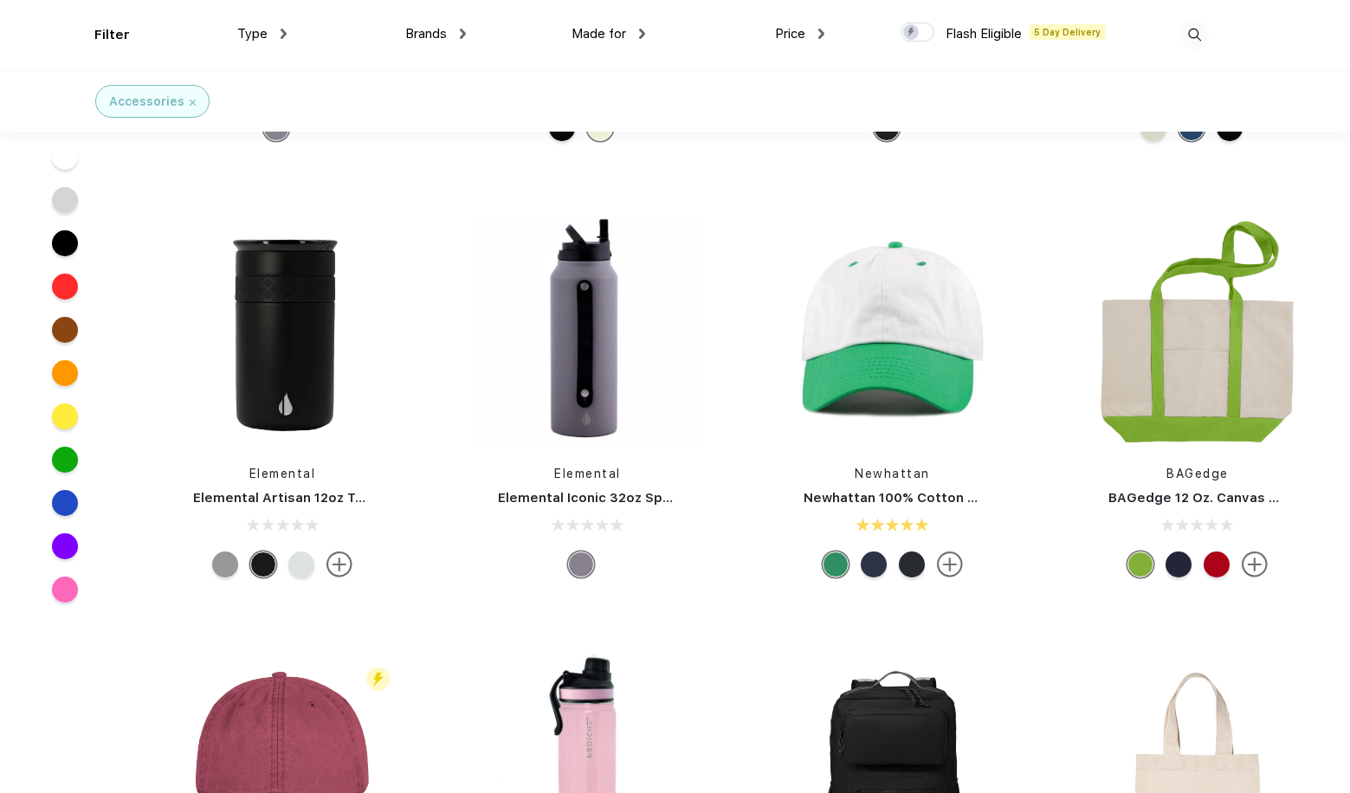
scroll to position [760, 0]
click at [1174, 564] on div at bounding box center [1178, 564] width 26 height 26
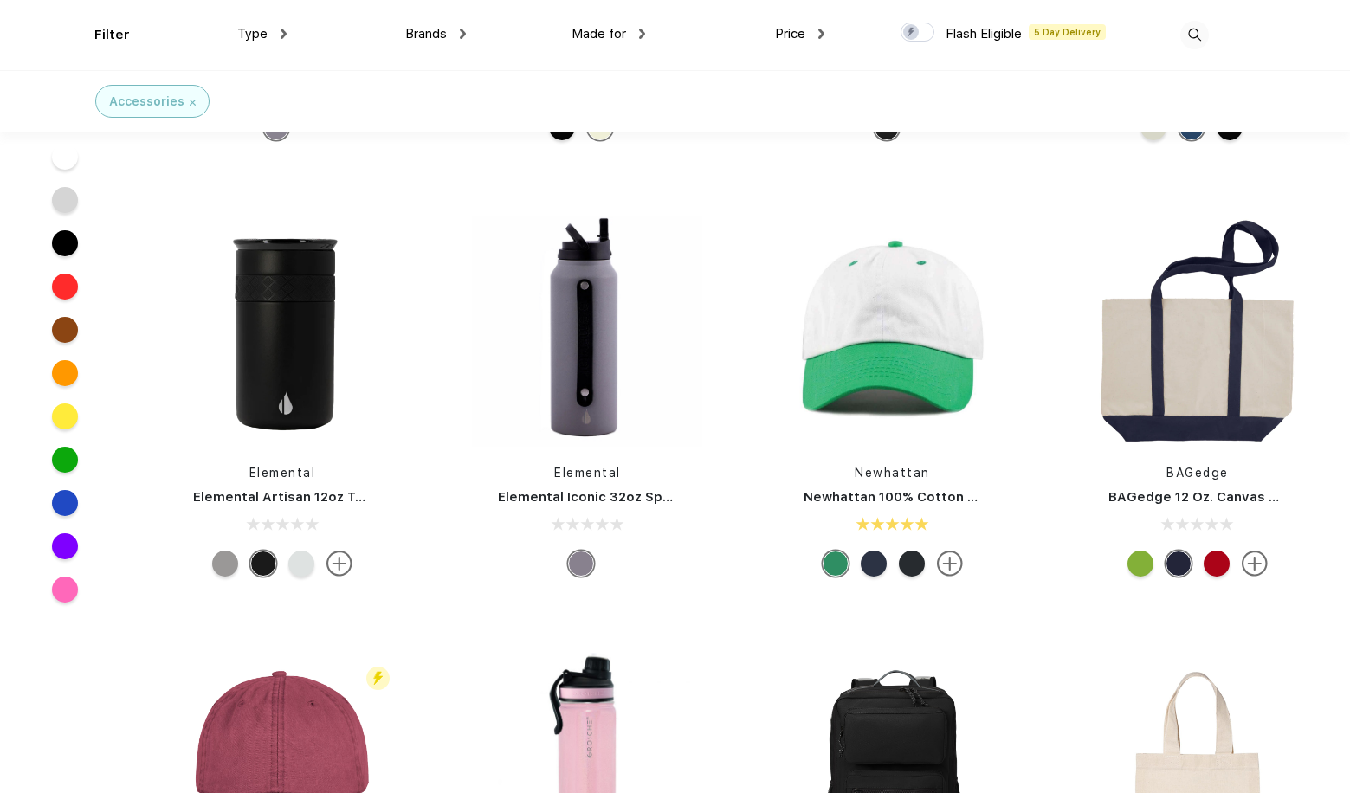
click at [1212, 566] on div at bounding box center [1216, 564] width 26 height 26
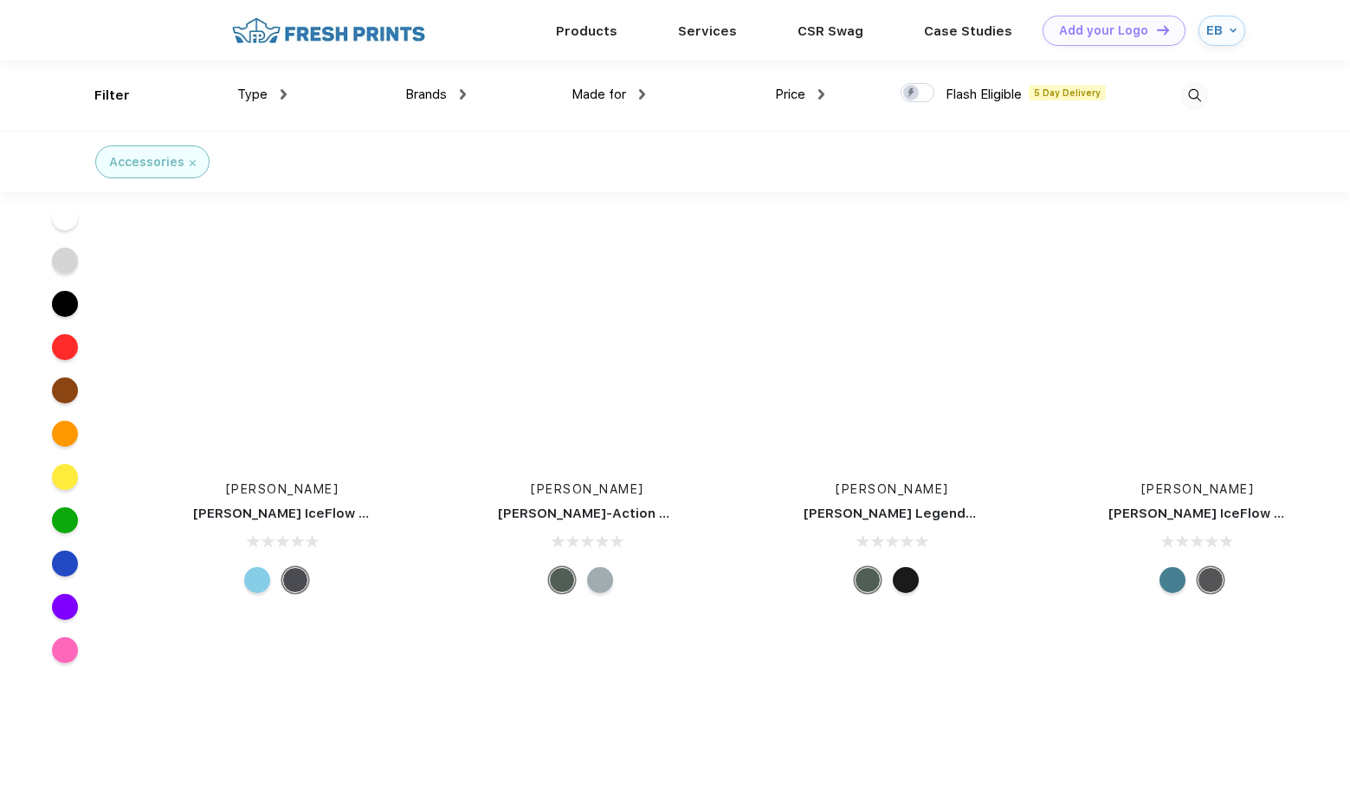
scroll to position [21104, 0]
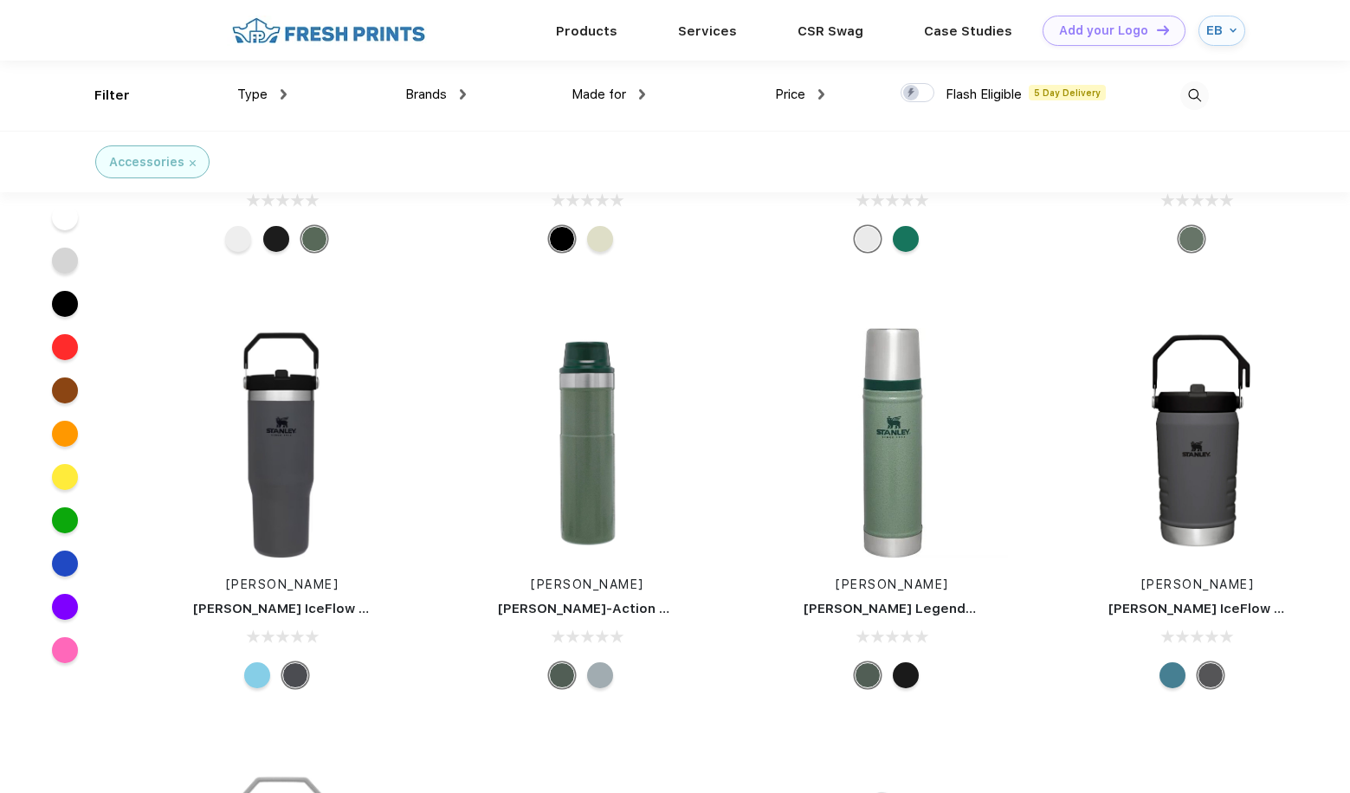
click at [250, 662] on div at bounding box center [257, 675] width 26 height 26
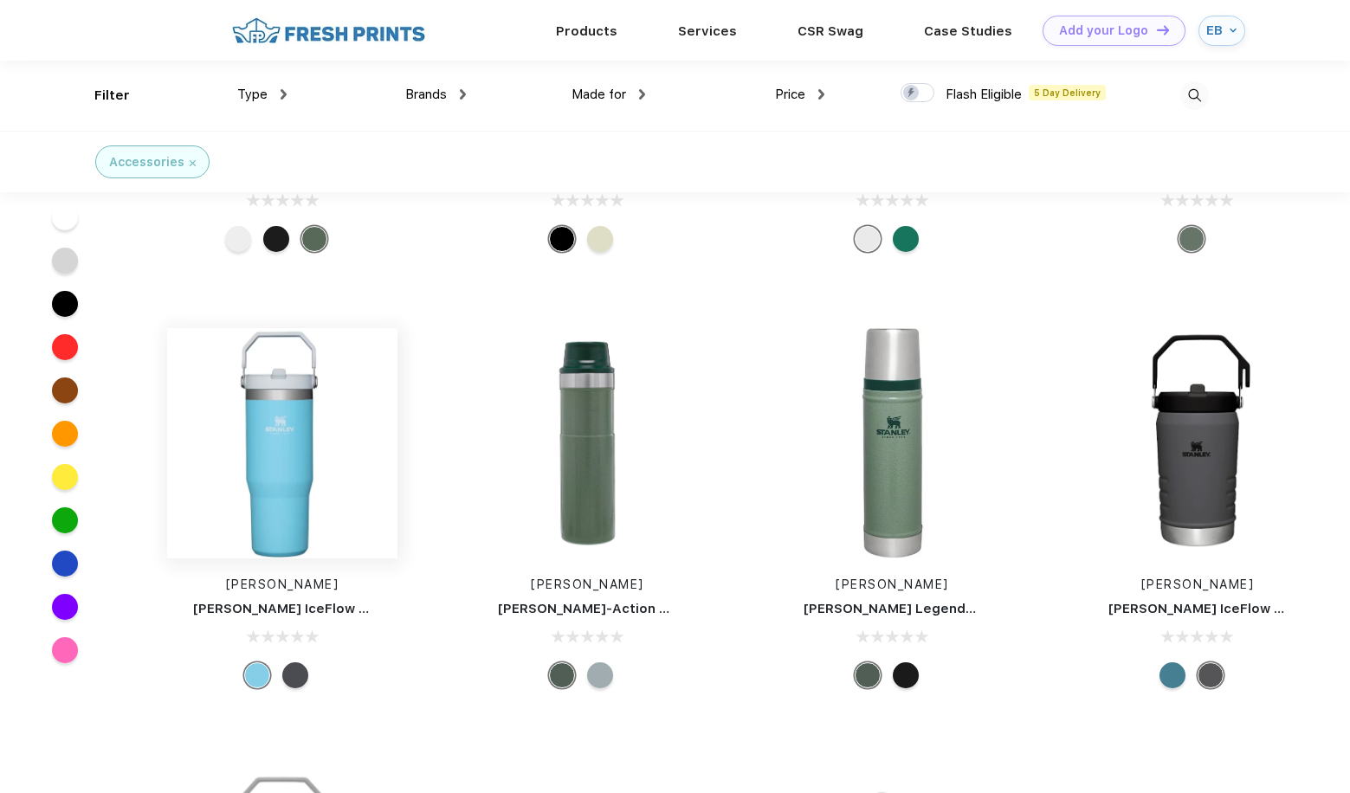
click at [272, 473] on img at bounding box center [282, 443] width 230 height 230
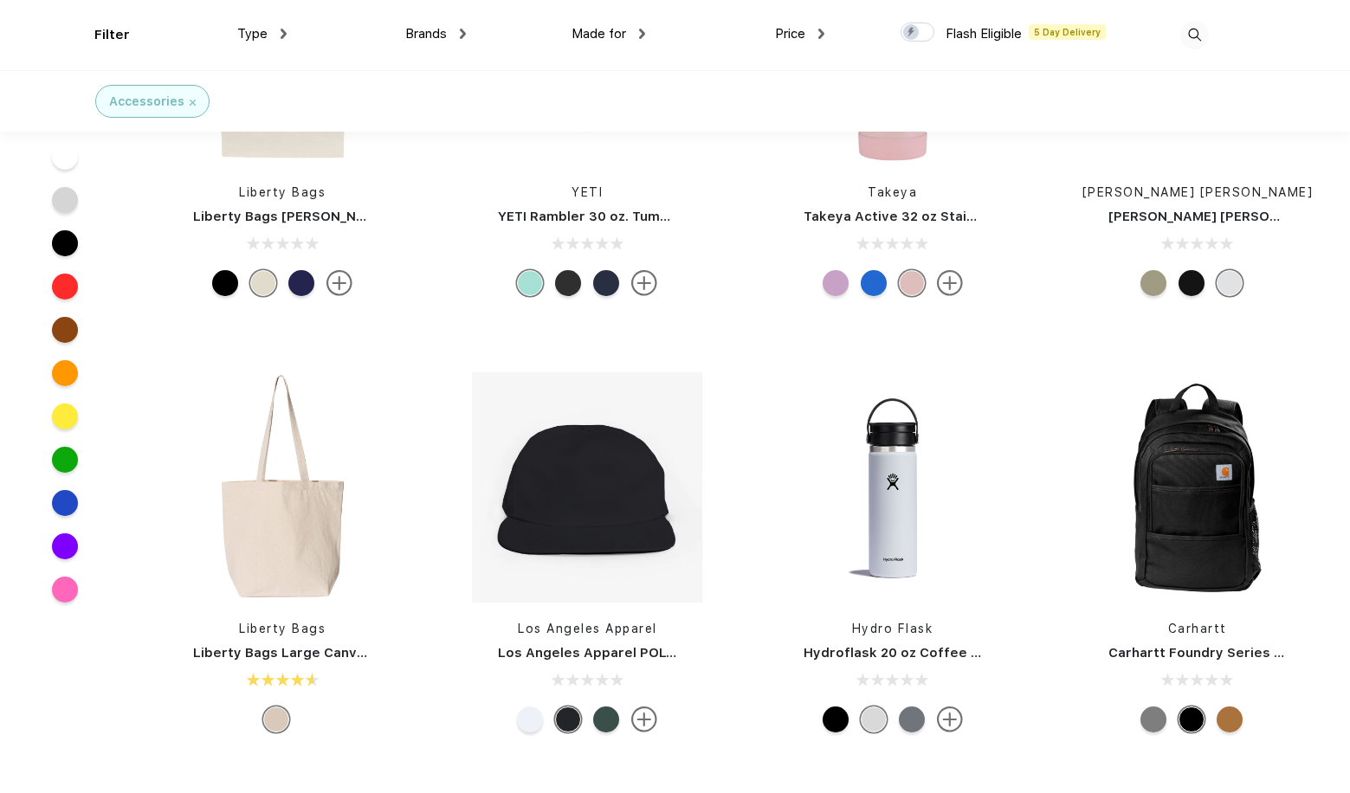
scroll to position [3222, 0]
click at [893, 547] on img at bounding box center [892, 486] width 230 height 230
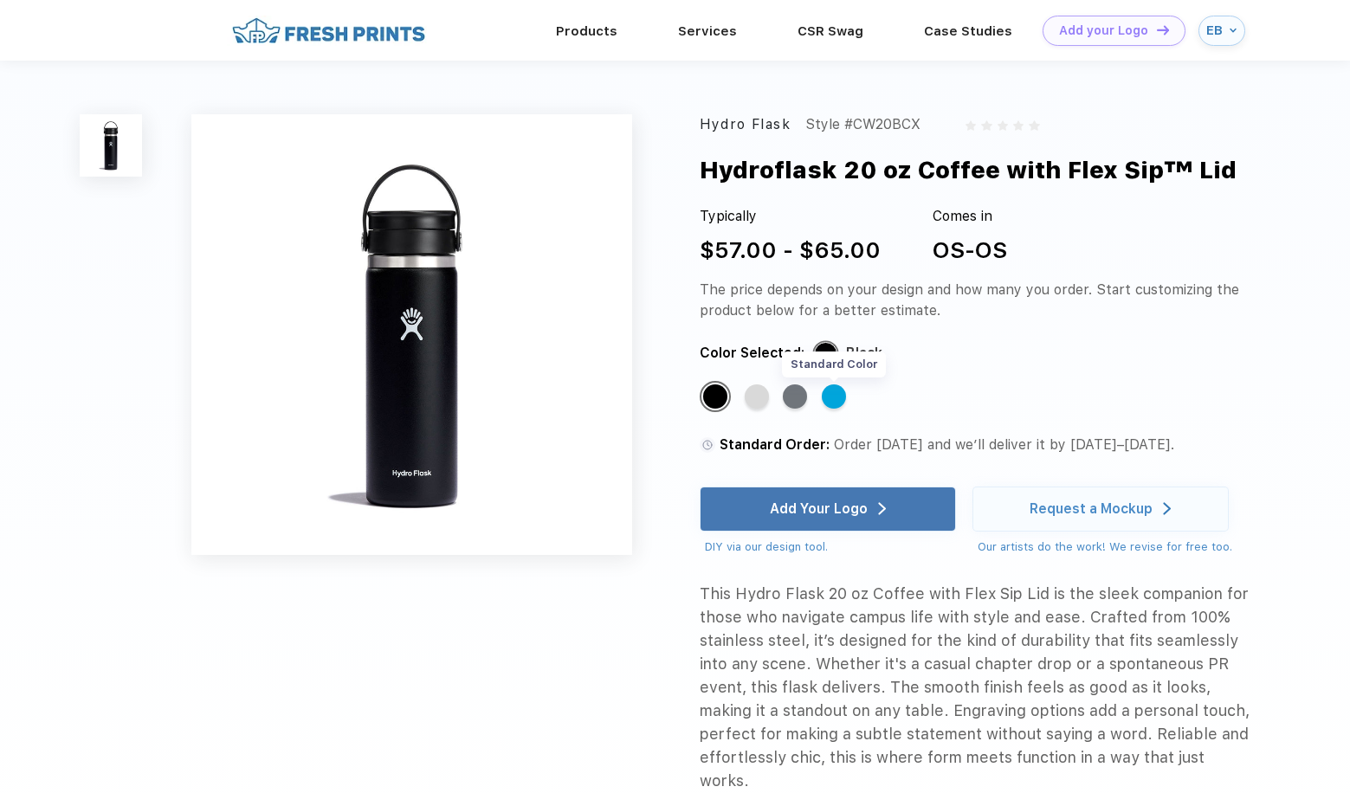
click at [831, 394] on div "Standard Color" at bounding box center [833, 396] width 24 height 24
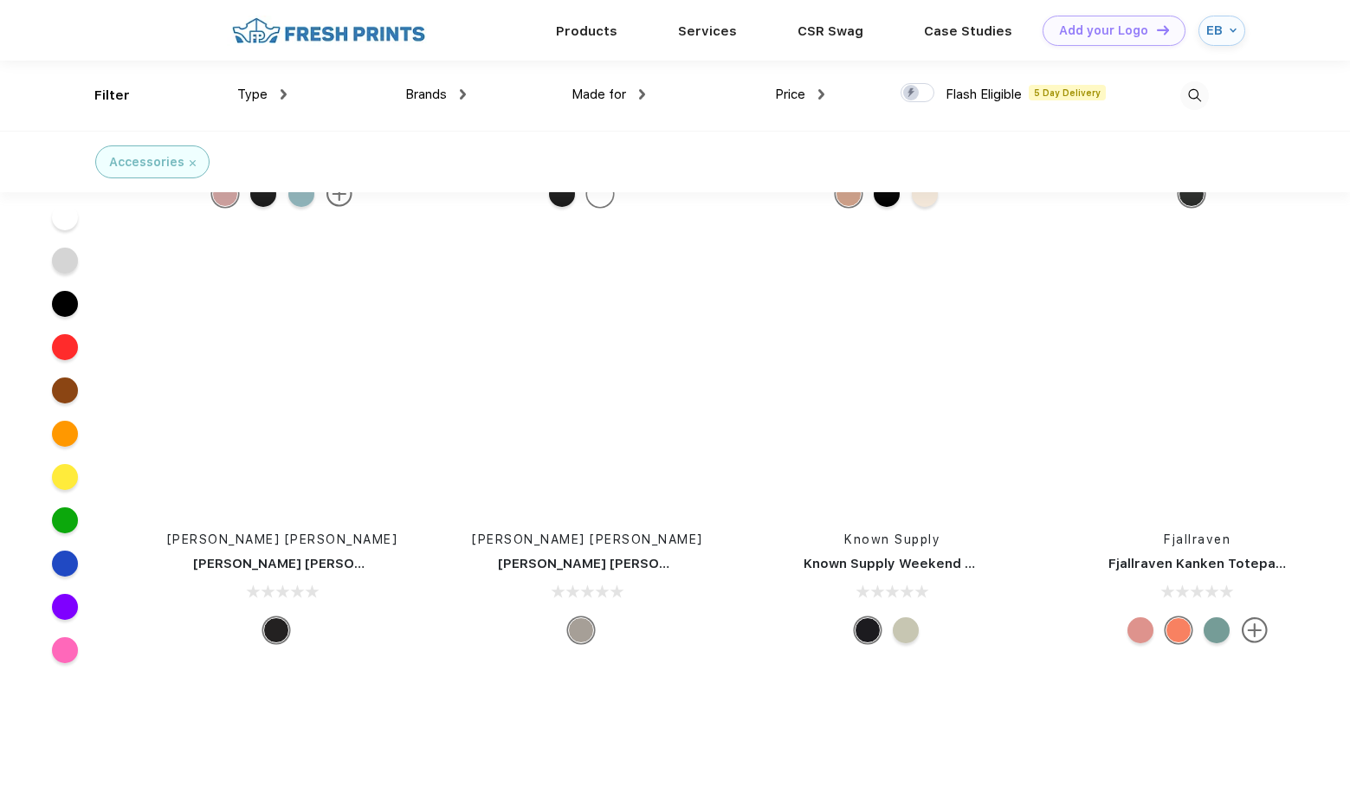
scroll to position [38156, 0]
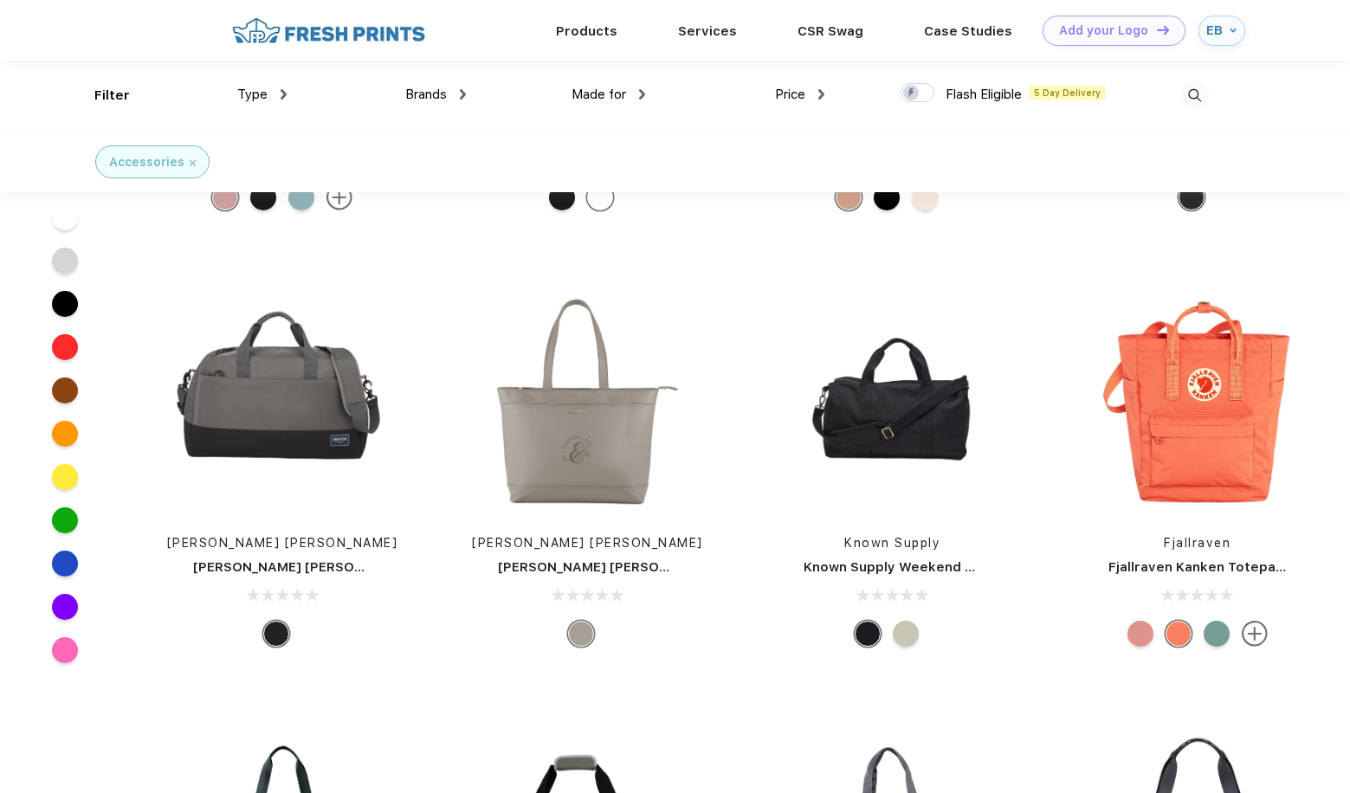
click at [1220, 621] on div at bounding box center [1216, 634] width 26 height 26
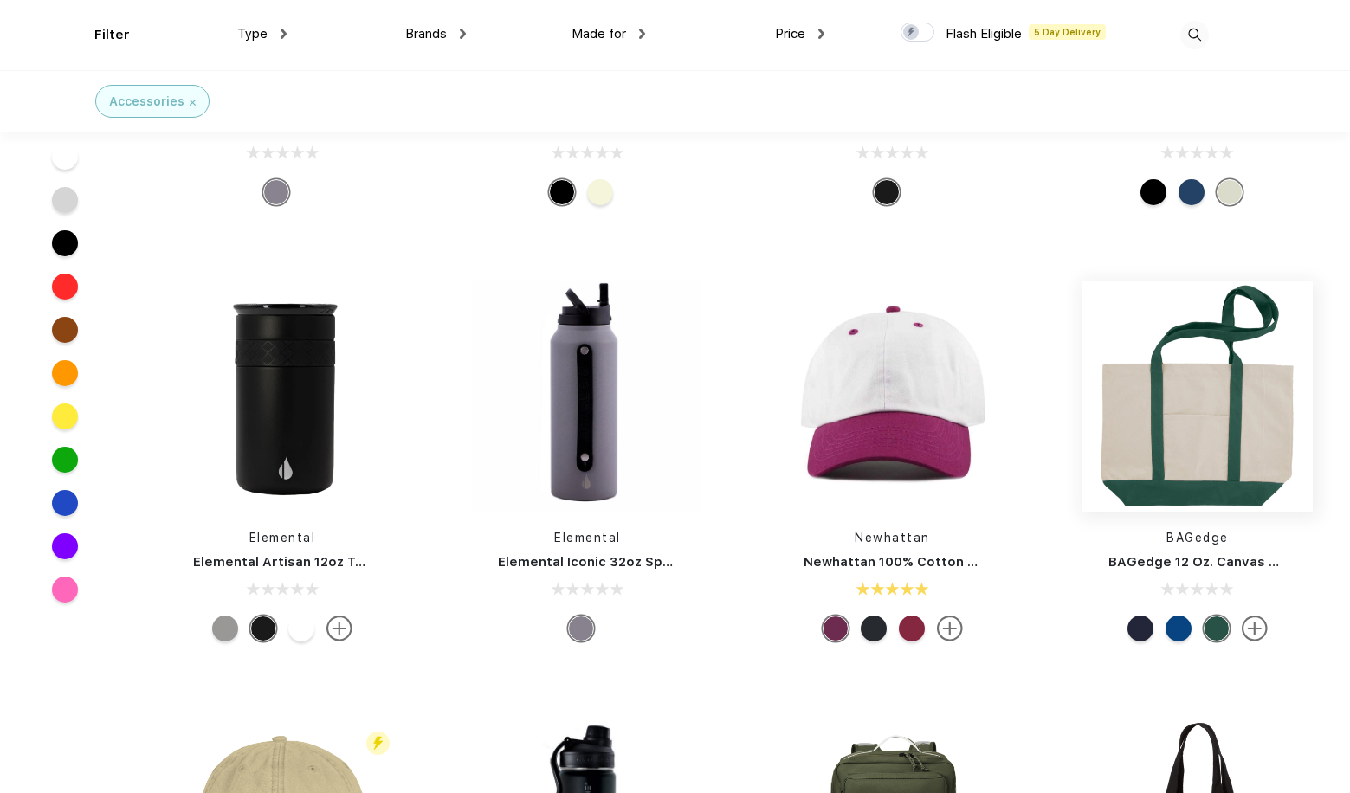
scroll to position [711, 0]
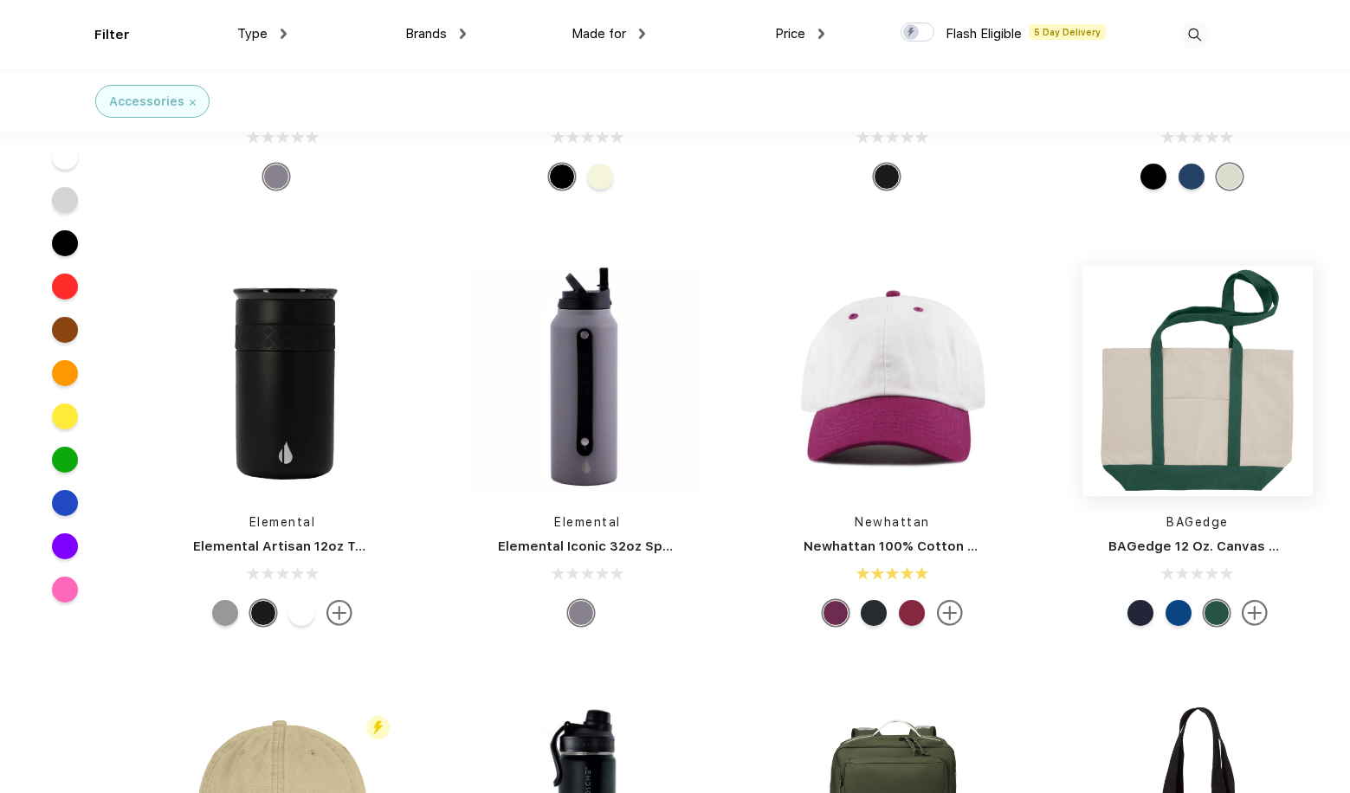
click at [1202, 461] on img at bounding box center [1197, 381] width 230 height 230
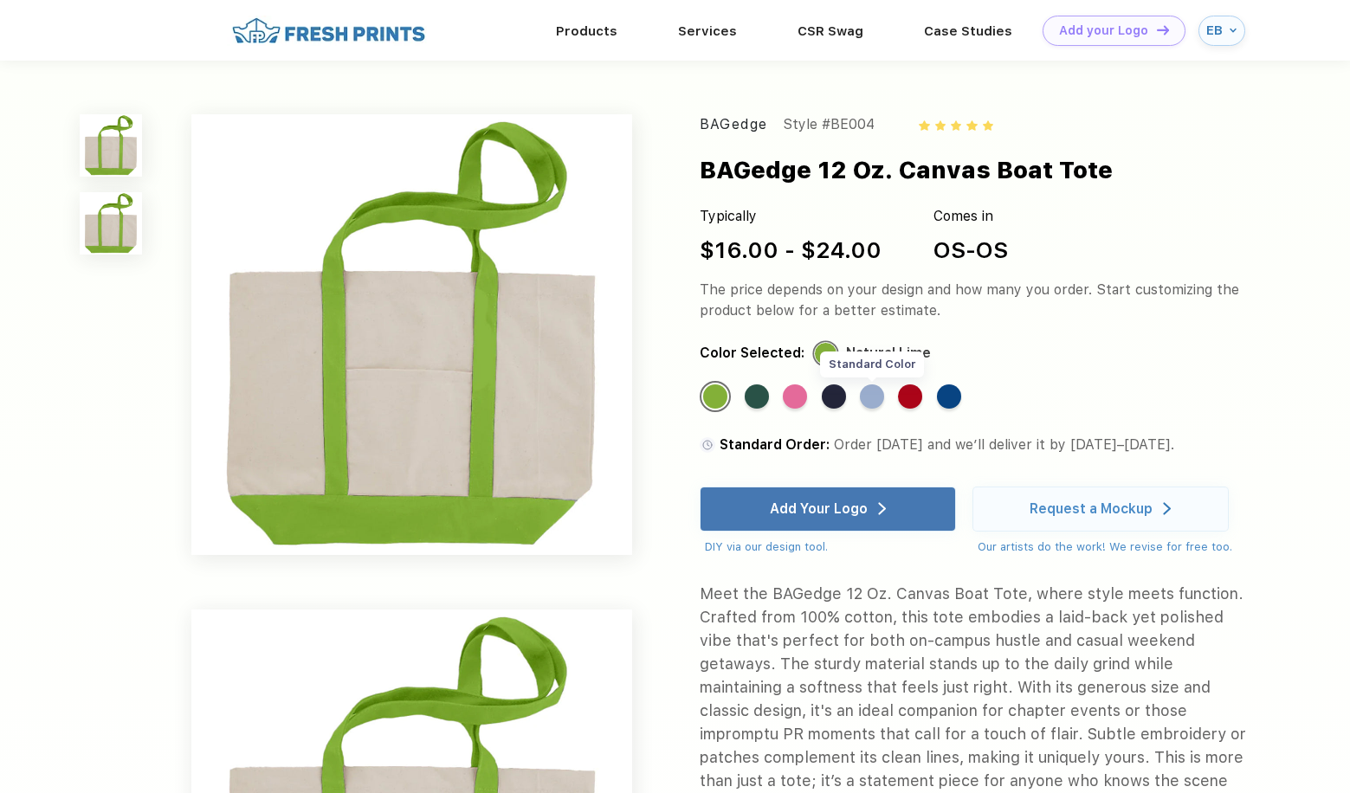
click at [873, 406] on div "Standard Color" at bounding box center [872, 396] width 24 height 24
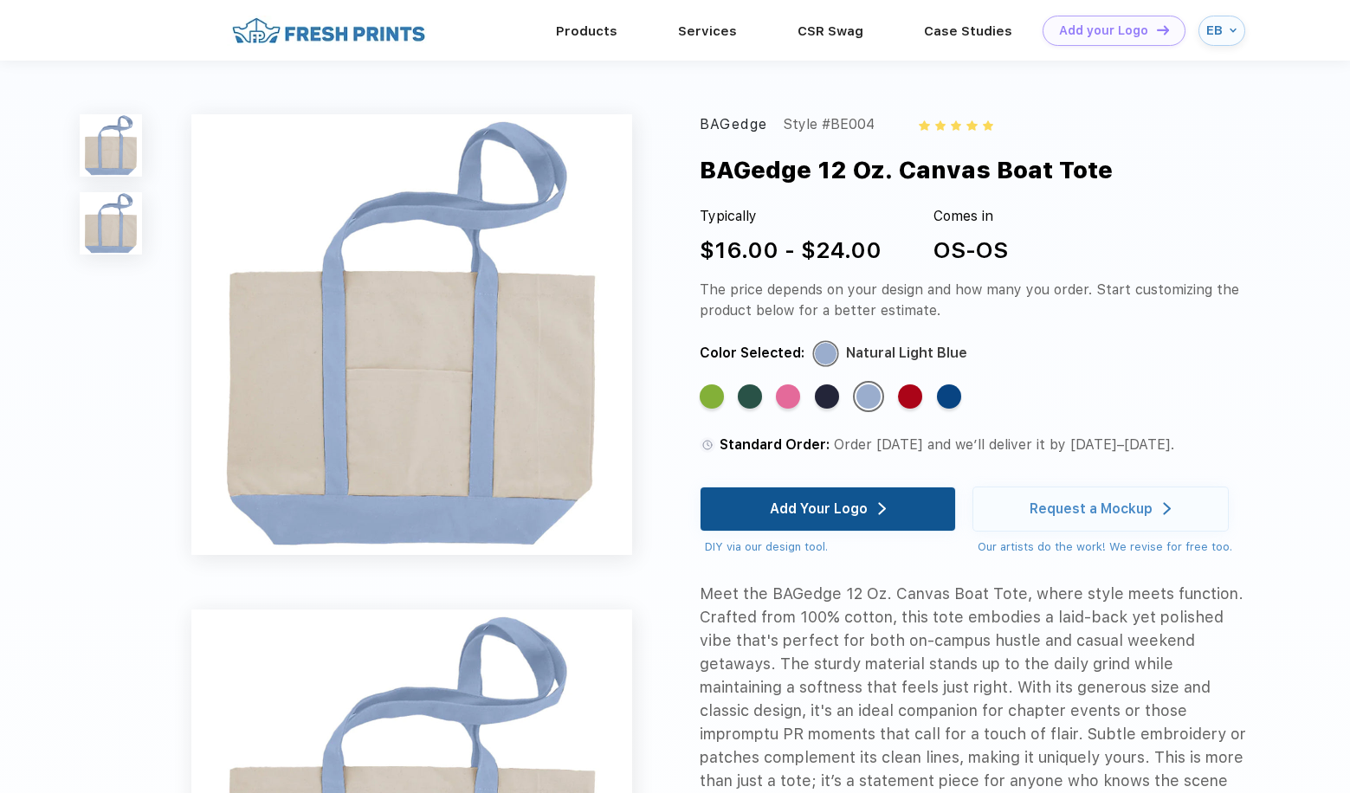
click at [858, 506] on div "Add Your Logo" at bounding box center [819, 508] width 98 height 17
